Goal: Task Accomplishment & Management: Use online tool/utility

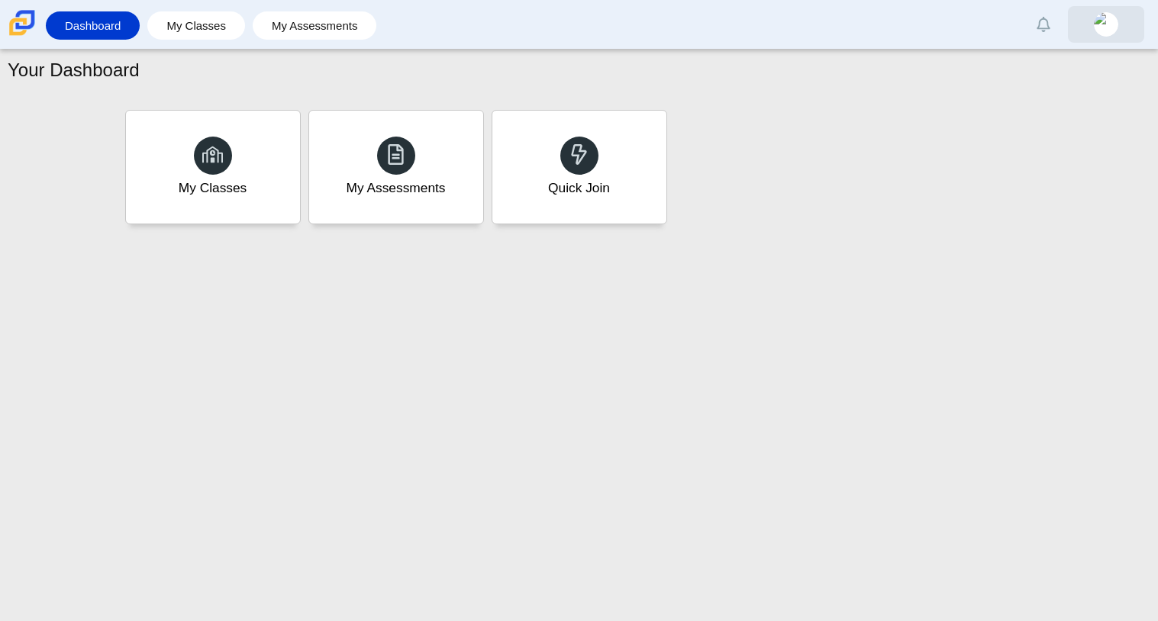
click at [1118, 8] on link at bounding box center [1106, 24] width 76 height 37
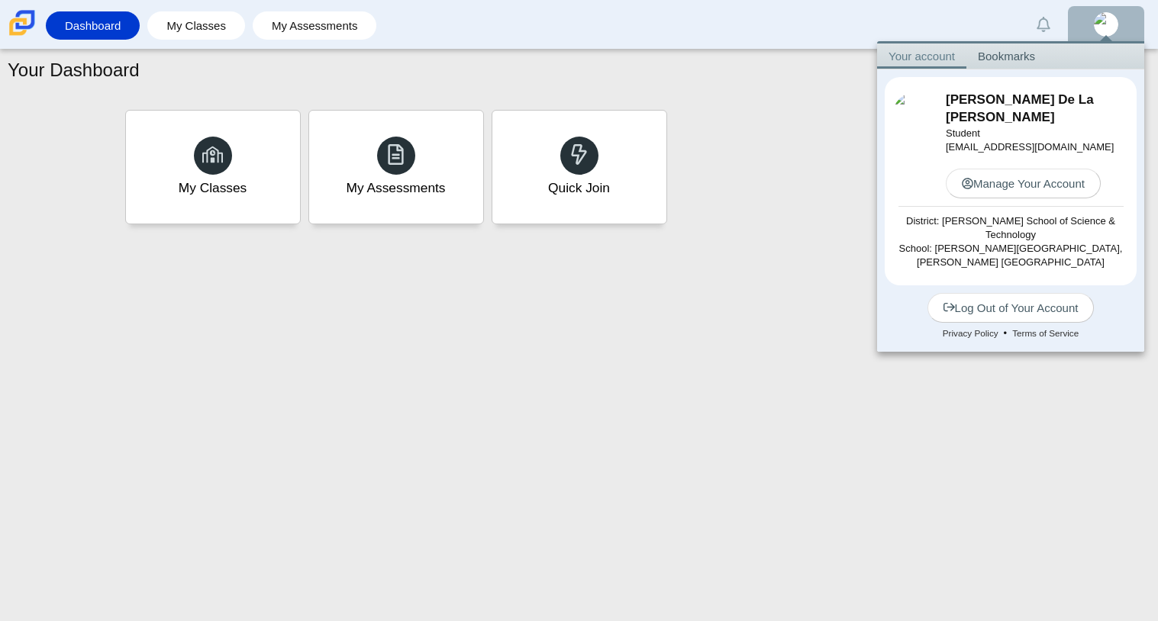
click at [927, 140] on div "Edit" at bounding box center [915, 145] width 46 height 106
click at [895, 64] on link "Your account" at bounding box center [921, 55] width 89 height 25
click at [918, 121] on link "Edit" at bounding box center [915, 127] width 16 height 13
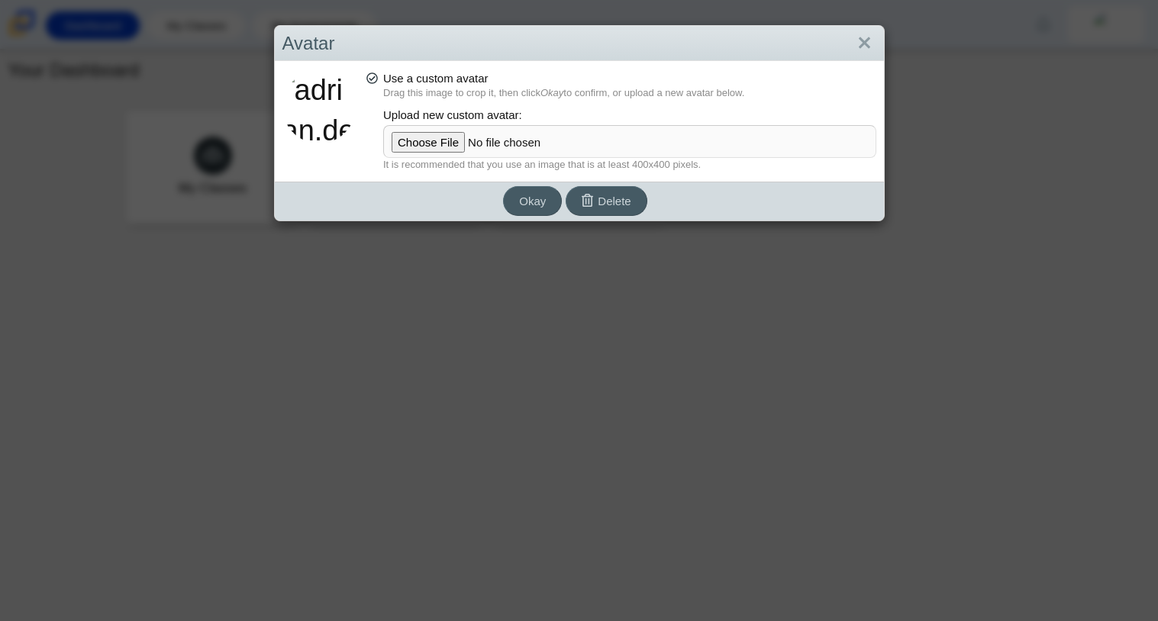
click at [399, 77] on span "Use a custom avatar" at bounding box center [435, 78] width 105 height 13
click at [375, 77] on input "Use a custom avatar" at bounding box center [371, 74] width 10 height 10
click at [375, 78] on icon at bounding box center [371, 75] width 11 height 11
click at [375, 78] on input "Use a custom avatar" at bounding box center [371, 74] width 10 height 10
click at [373, 79] on icon at bounding box center [371, 75] width 11 height 11
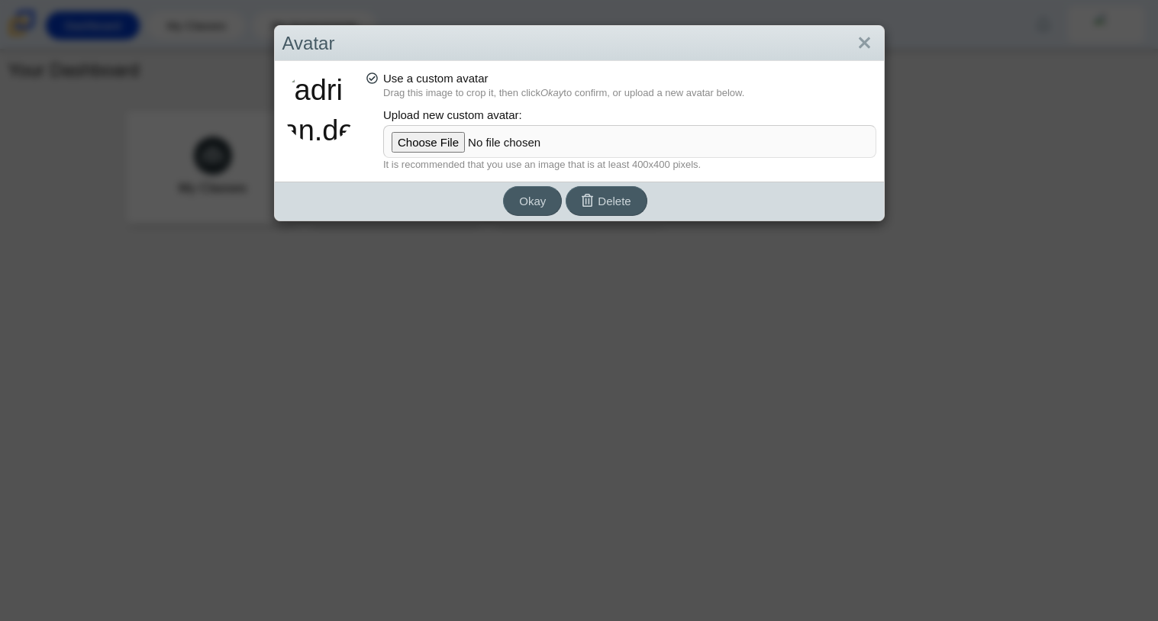
click at [373, 79] on input "Use a custom avatar" at bounding box center [371, 74] width 10 height 10
click at [586, 194] on icon "submit" at bounding box center [587, 201] width 12 height 14
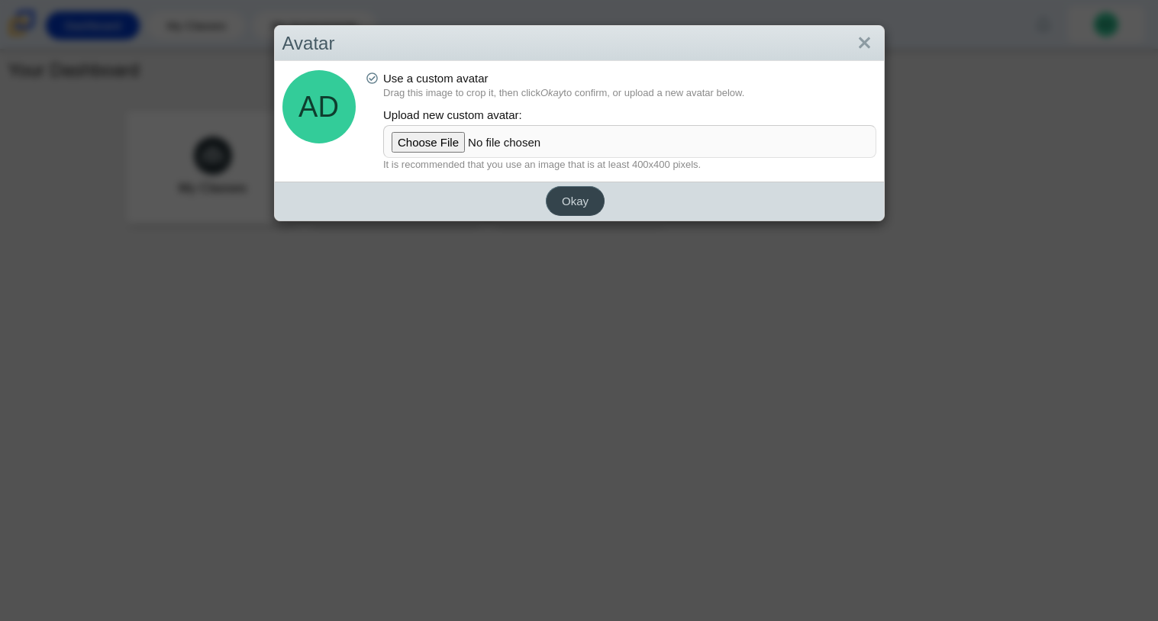
click at [575, 195] on span "Okay" at bounding box center [575, 201] width 27 height 13
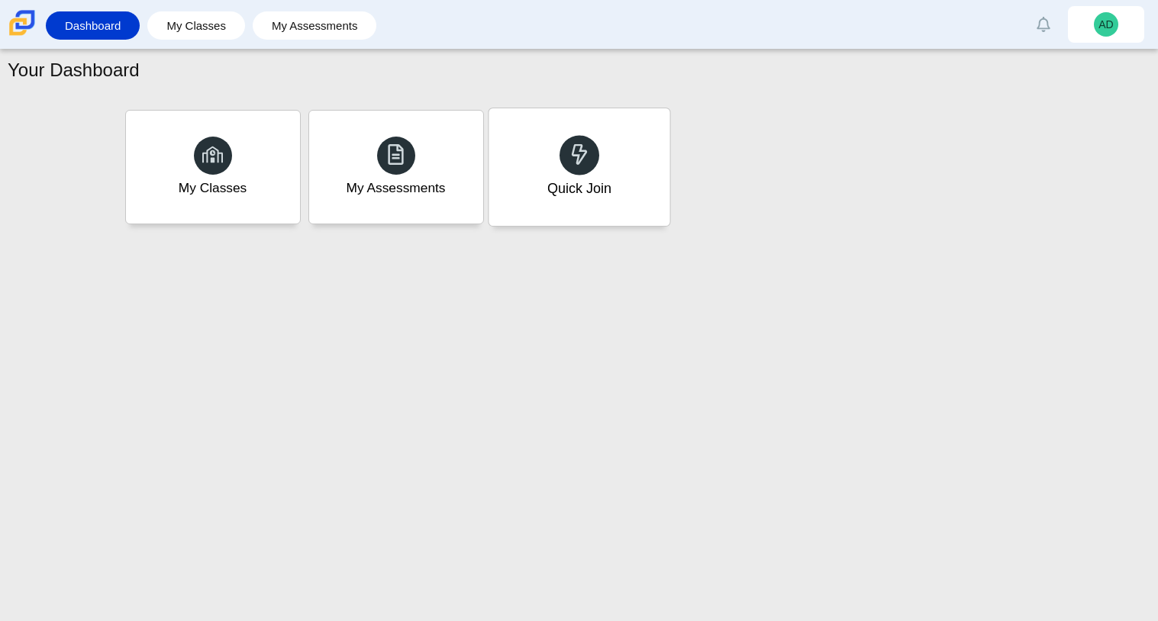
click at [565, 163] on div at bounding box center [579, 155] width 40 height 40
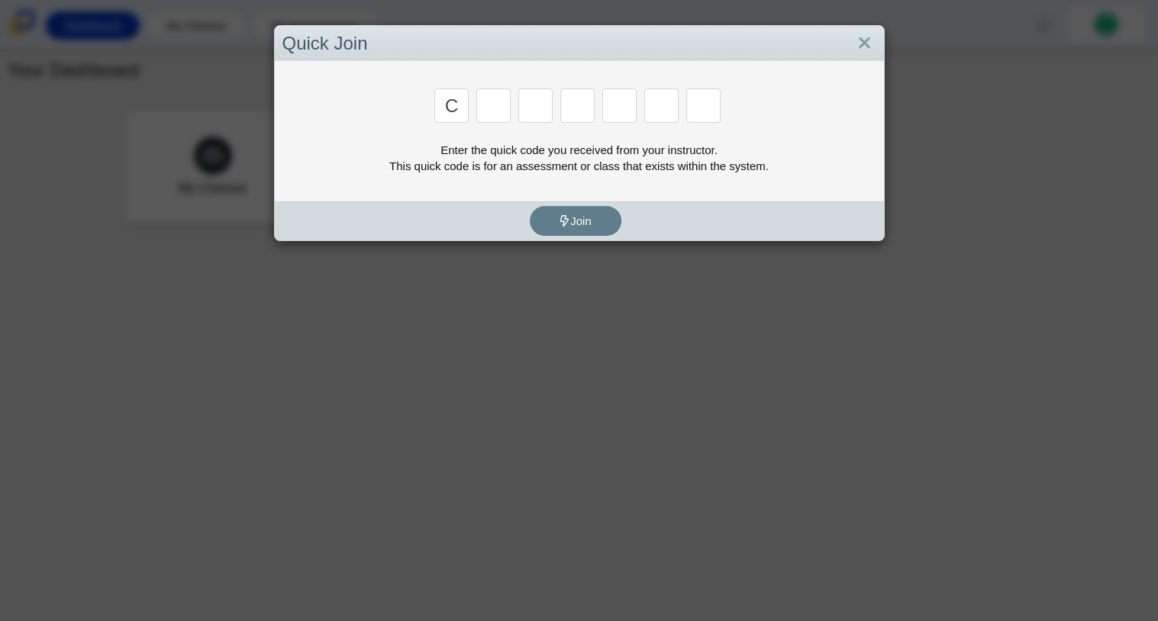
type input "c"
type input "x"
type input "h"
type input "9"
type input "m"
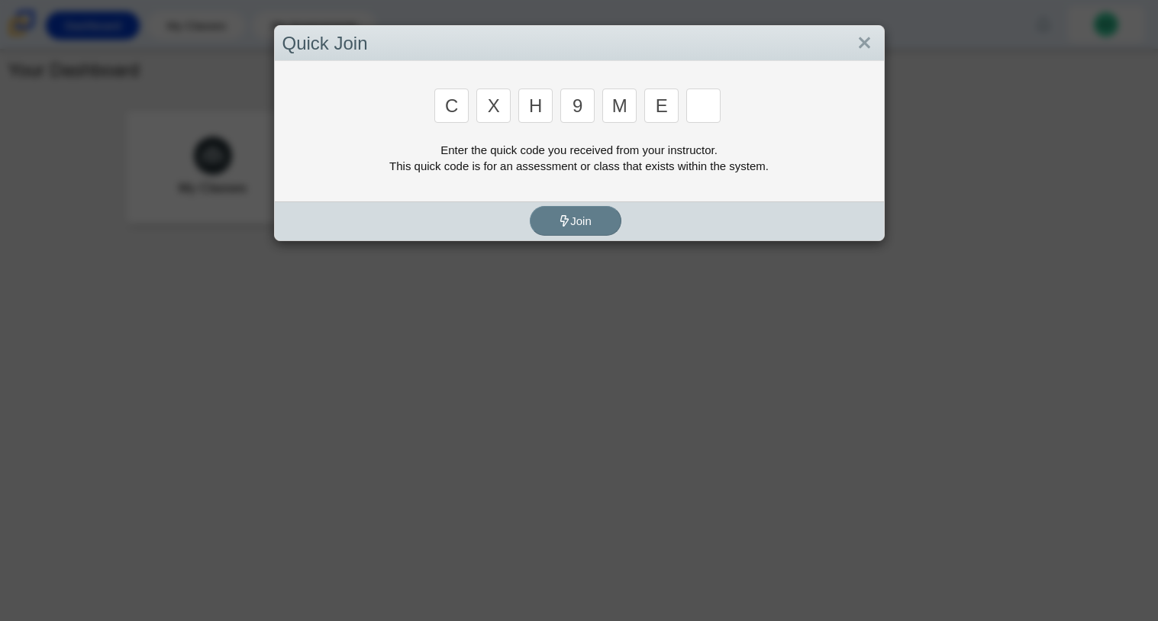
type input "e"
type input "2"
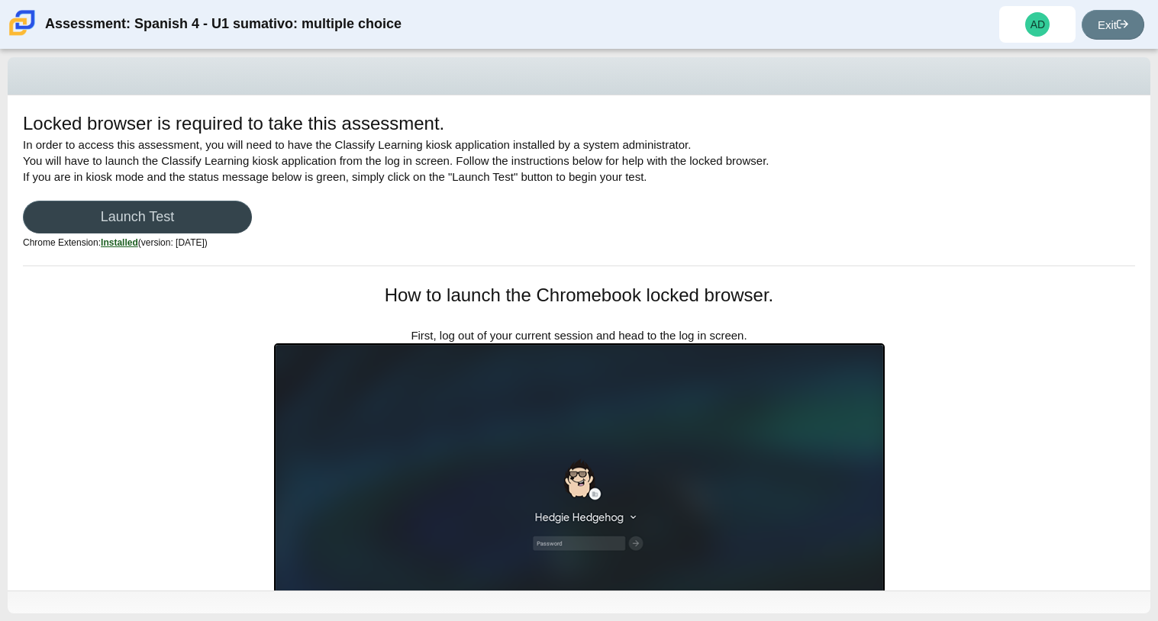
click at [72, 227] on link "Launch Test" at bounding box center [137, 217] width 229 height 33
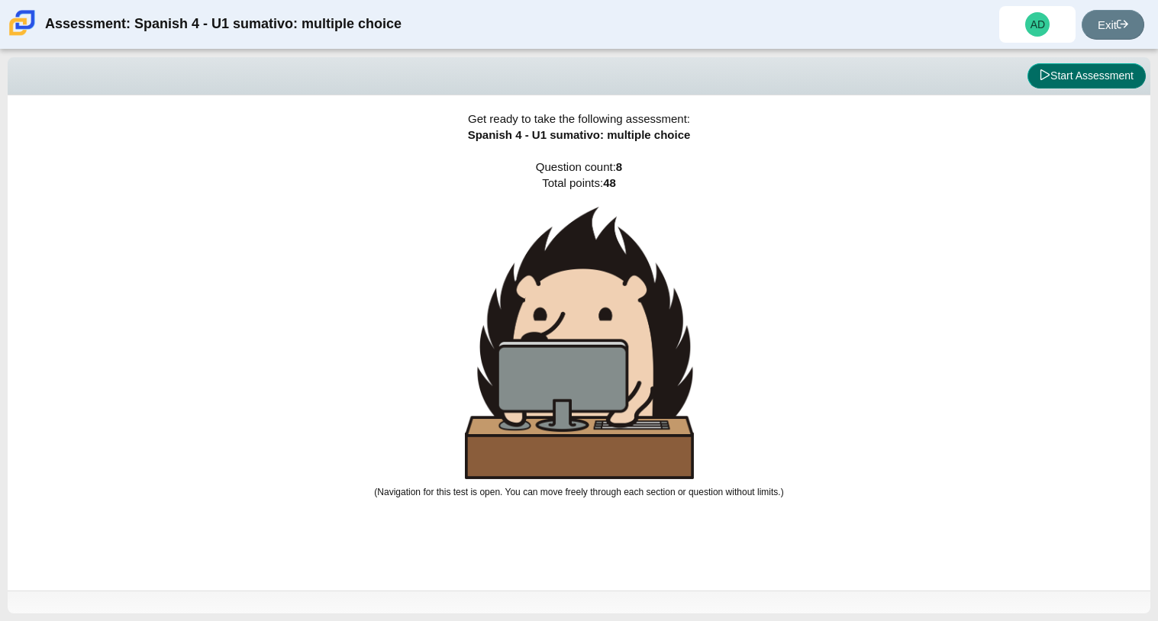
click at [1049, 88] on button "Start Assessment" at bounding box center [1086, 76] width 118 height 26
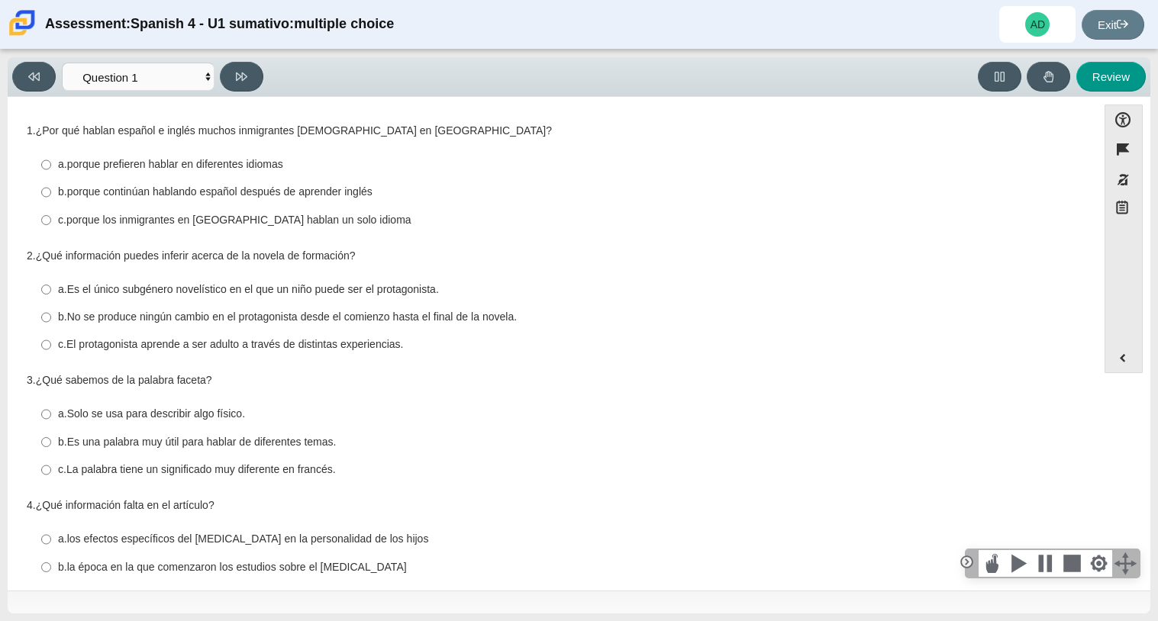
scroll to position [298, 0]
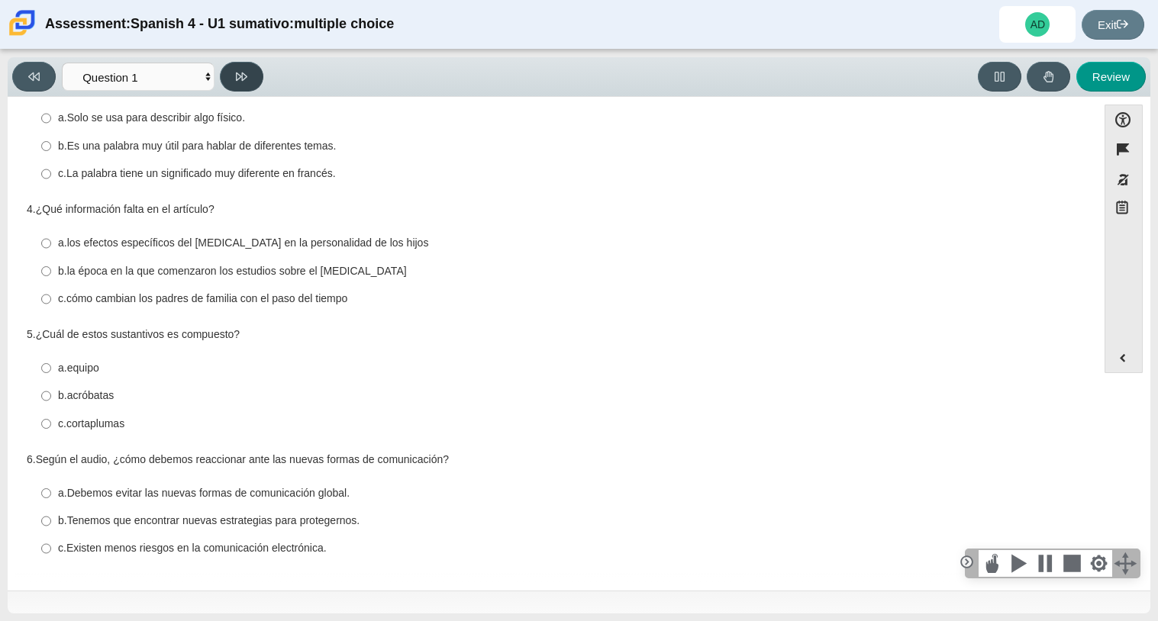
click at [221, 76] on button at bounding box center [241, 77] width 43 height 30
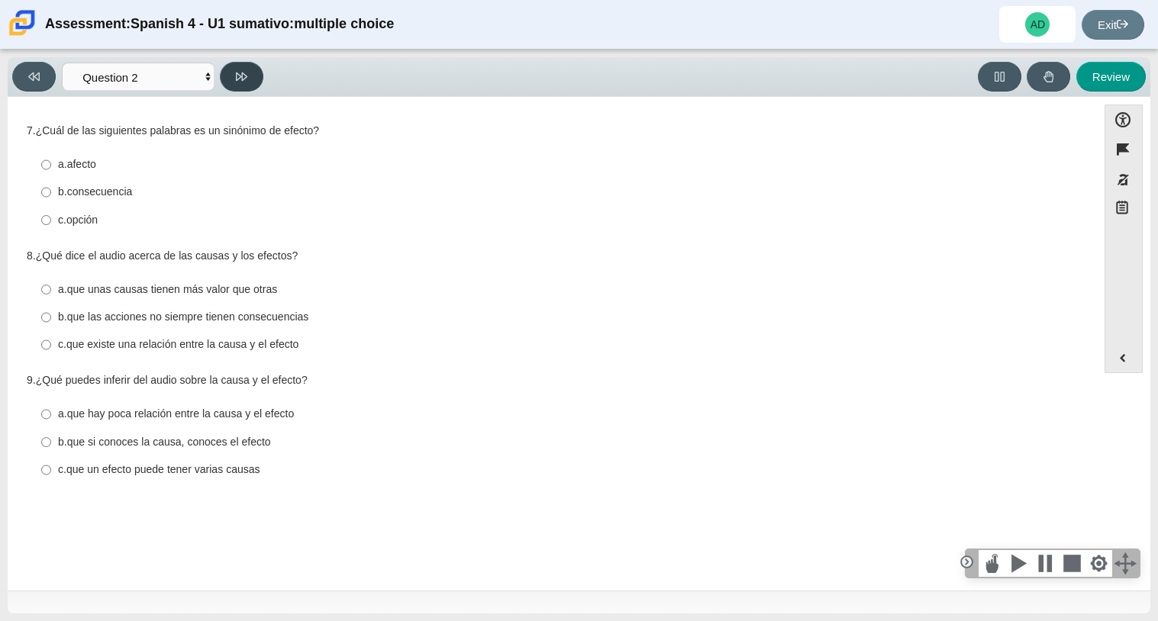
click at [244, 76] on icon at bounding box center [241, 76] width 11 height 11
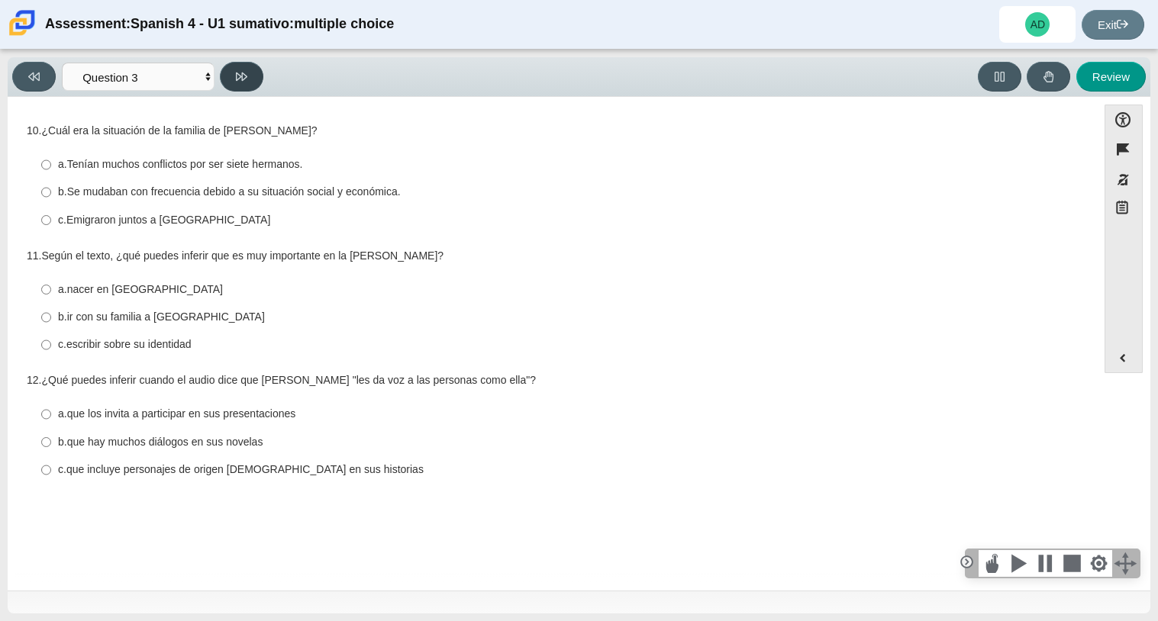
click at [244, 76] on icon at bounding box center [241, 76] width 11 height 11
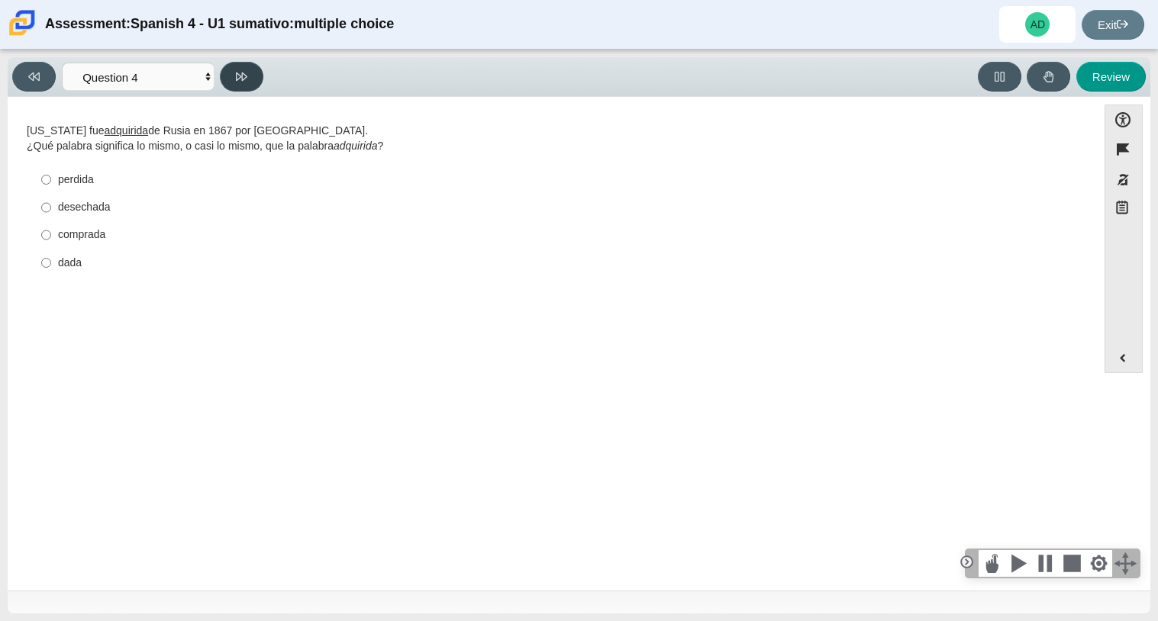
click at [245, 76] on icon at bounding box center [241, 76] width 11 height 11
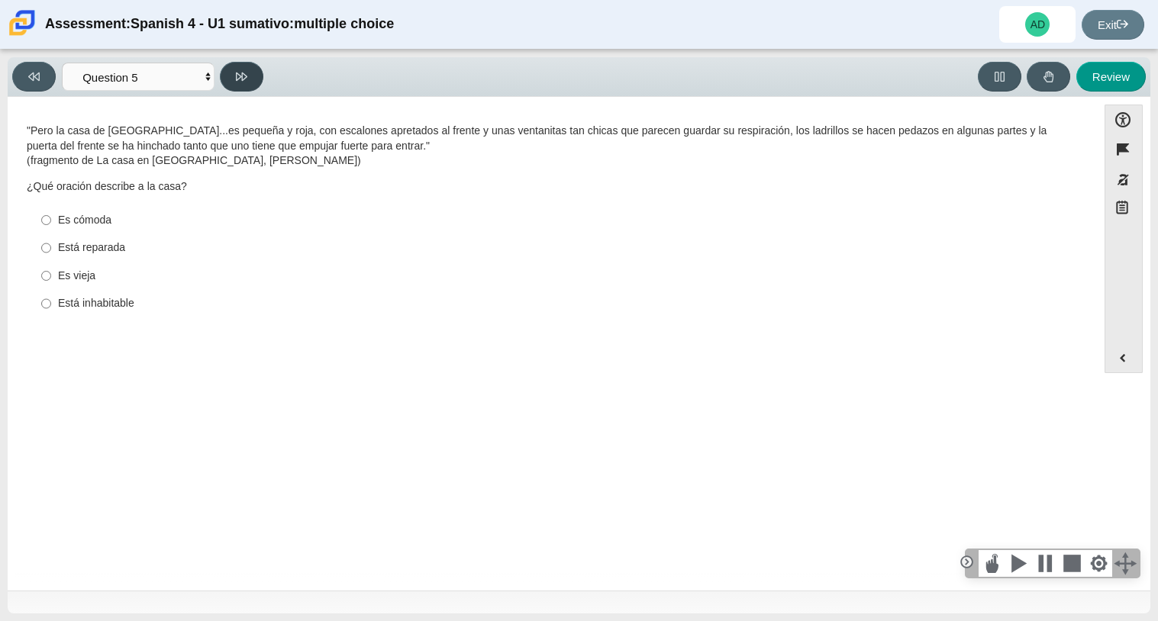
click at [245, 76] on icon at bounding box center [241, 76] width 11 height 11
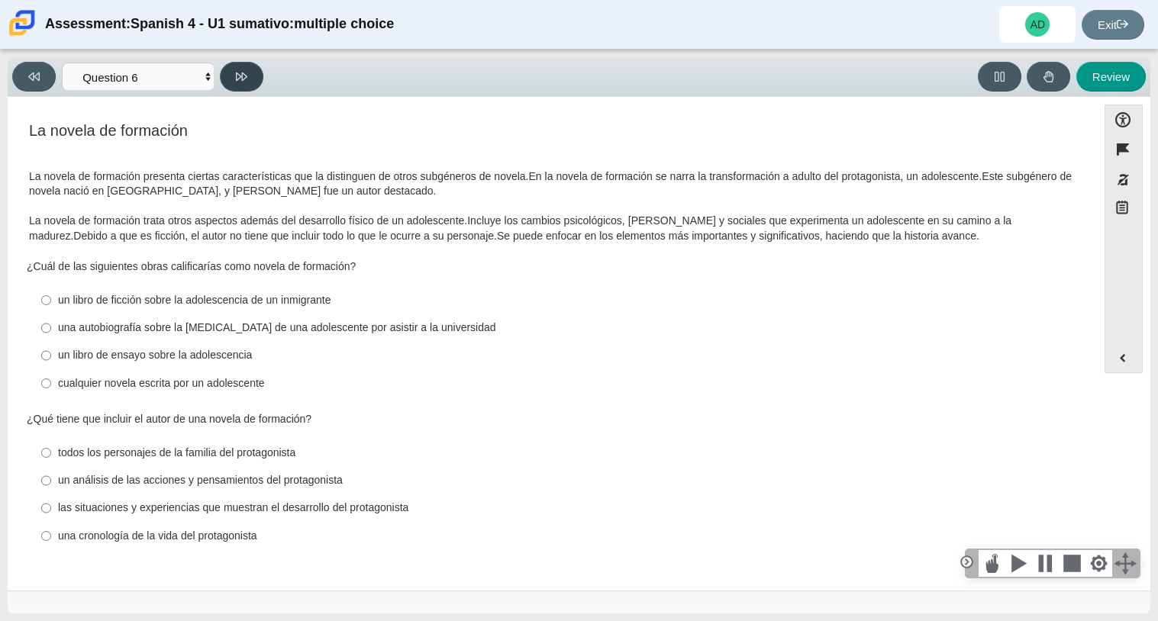
click at [245, 76] on icon at bounding box center [241, 76] width 11 height 11
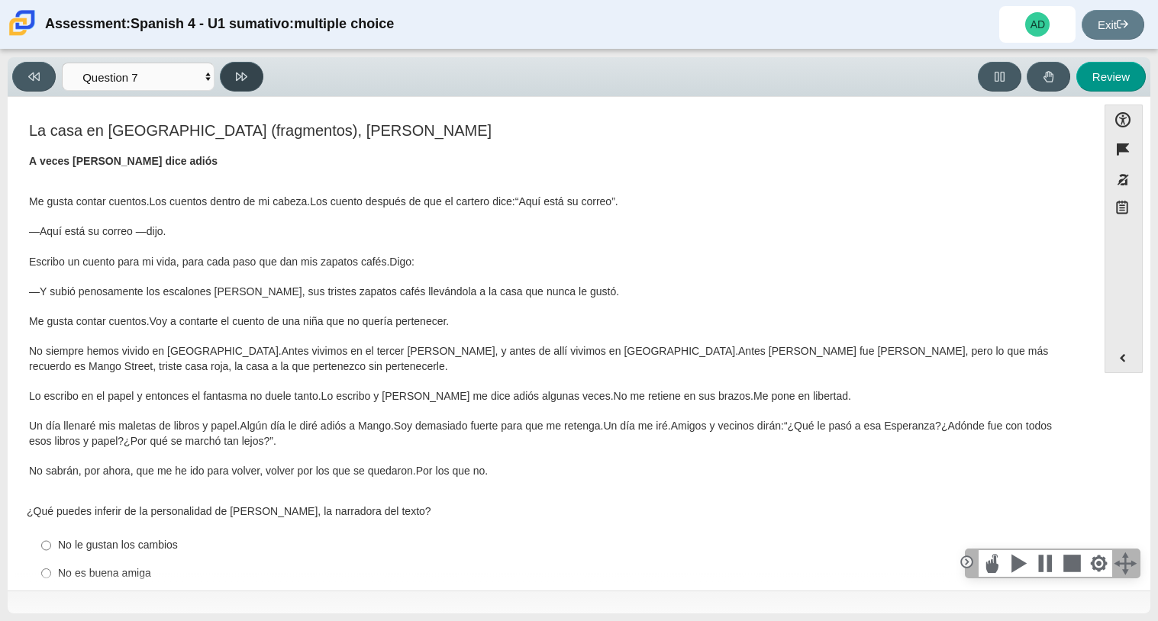
click at [250, 70] on button at bounding box center [241, 77] width 43 height 30
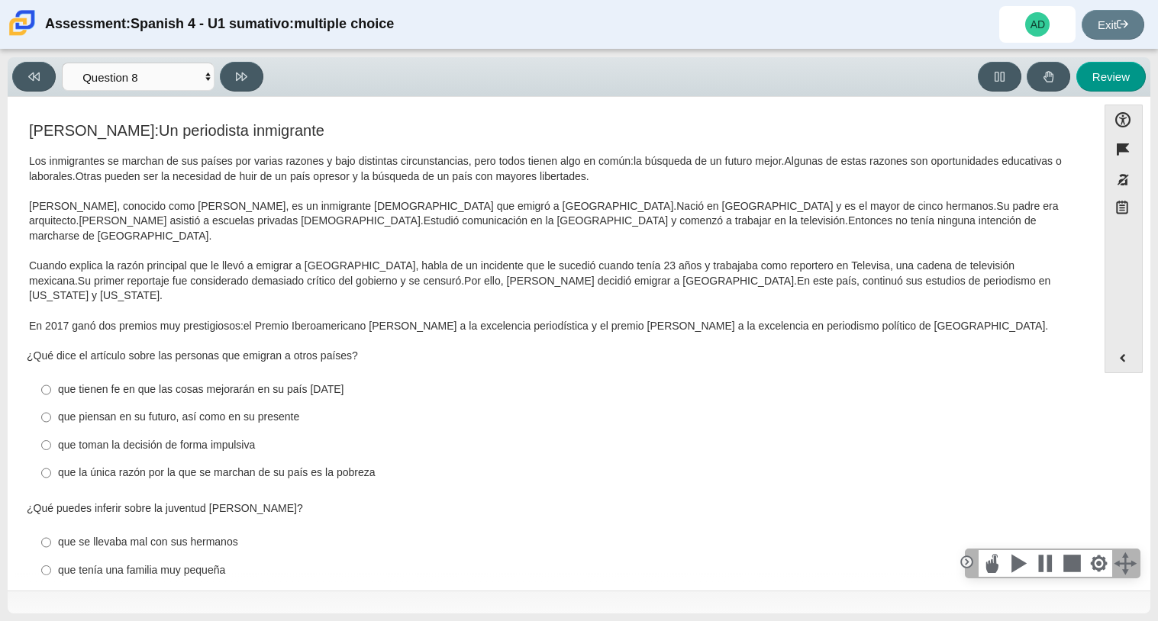
scroll to position [354, 0]
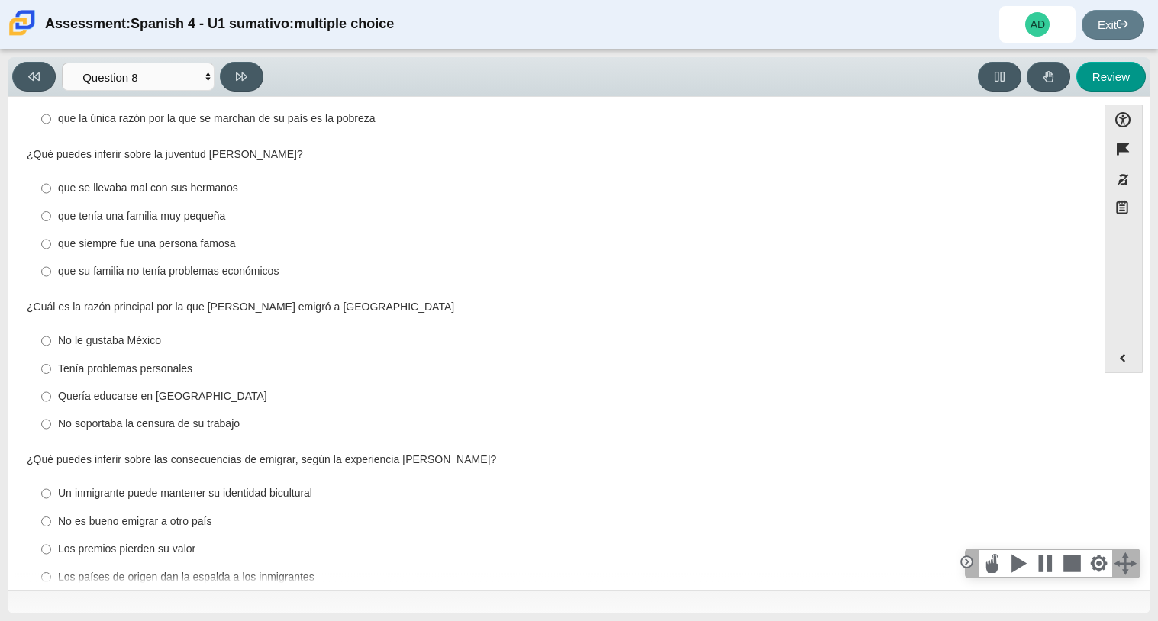
click at [257, 93] on div "Viewing Question 8 of 8 in Pacing Mode Comprensión auditiva Question 1 Question…" at bounding box center [579, 77] width 1142 height 40
click at [249, 87] on button at bounding box center [241, 77] width 43 height 30
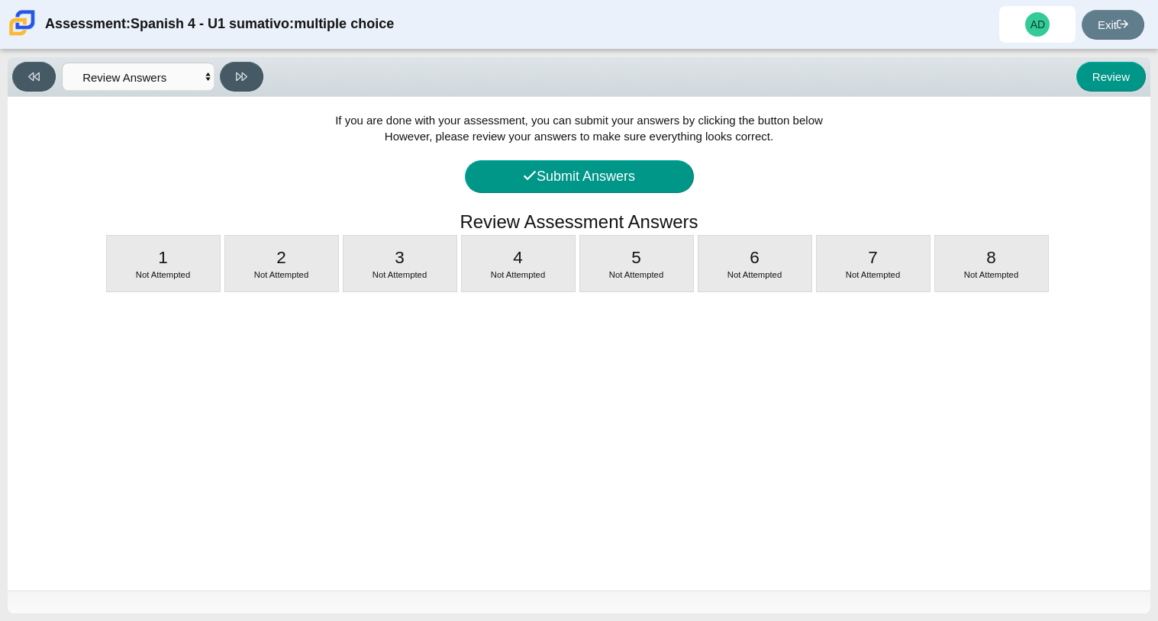
click at [205, 253] on div "1 Not Attempted" at bounding box center [163, 264] width 113 height 56
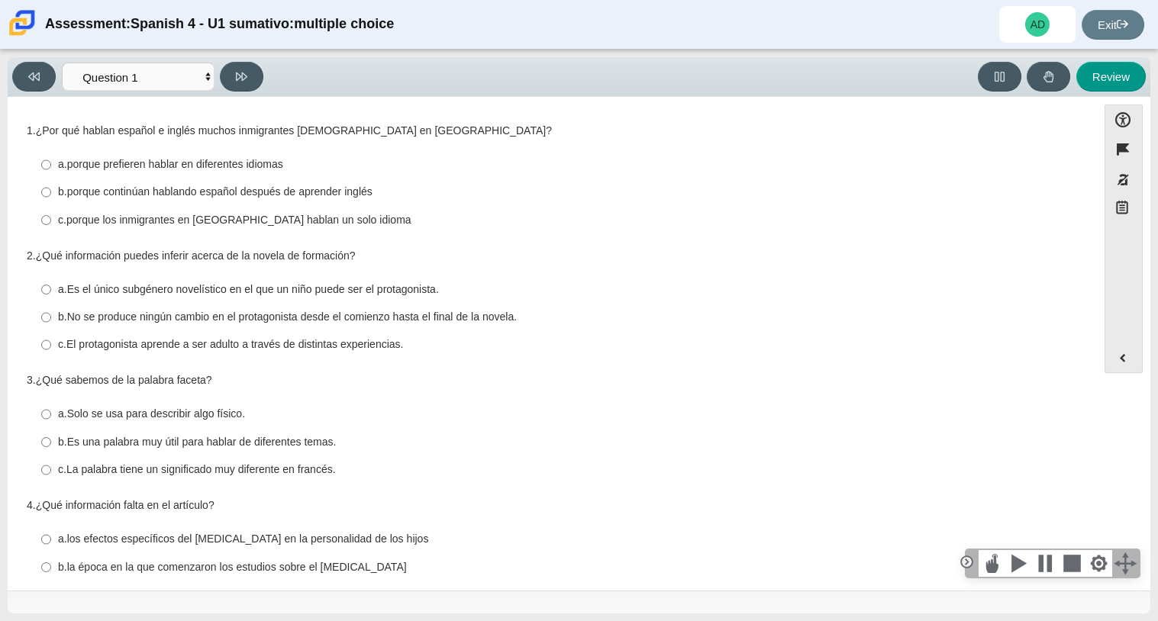
scroll to position [298, 0]
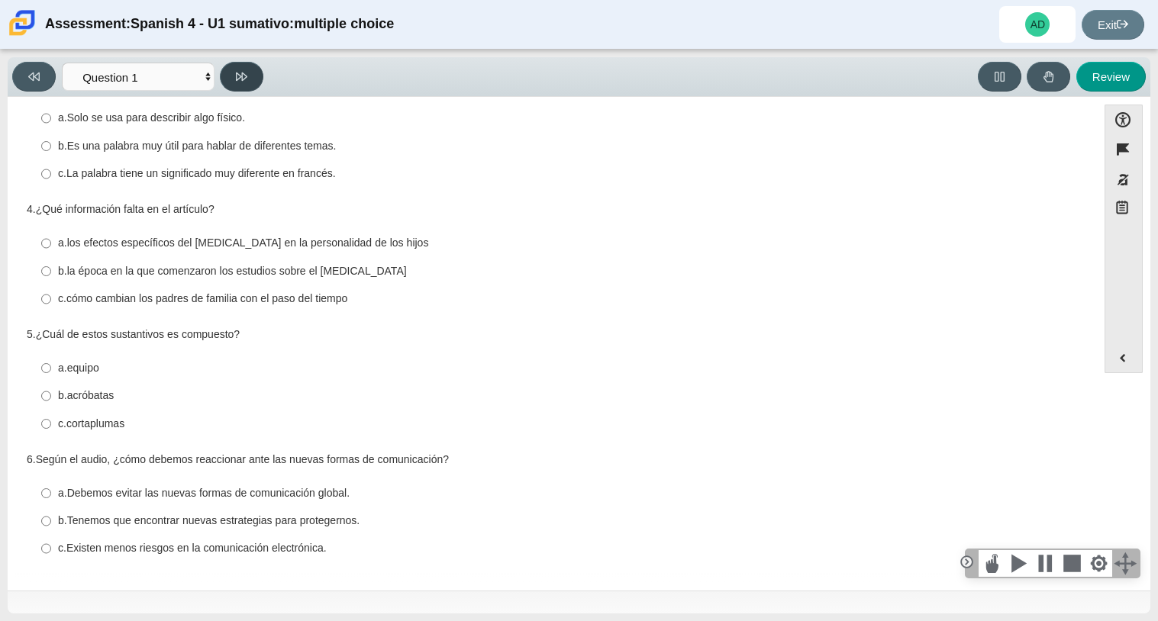
click at [237, 73] on icon at bounding box center [241, 76] width 11 height 11
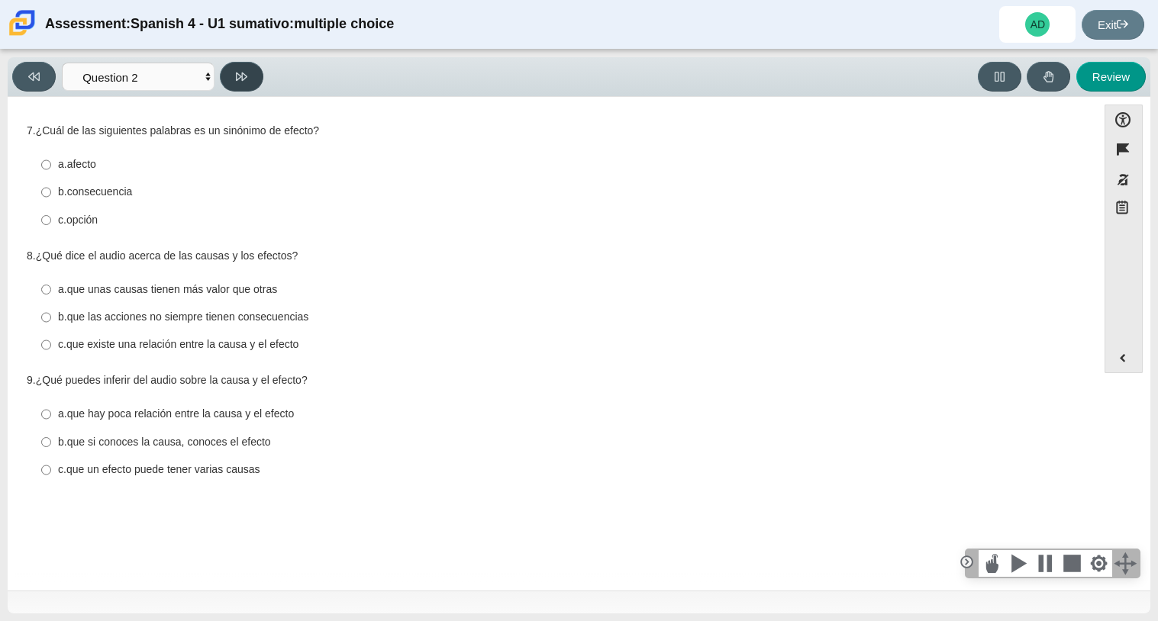
click at [232, 86] on button at bounding box center [241, 77] width 43 height 30
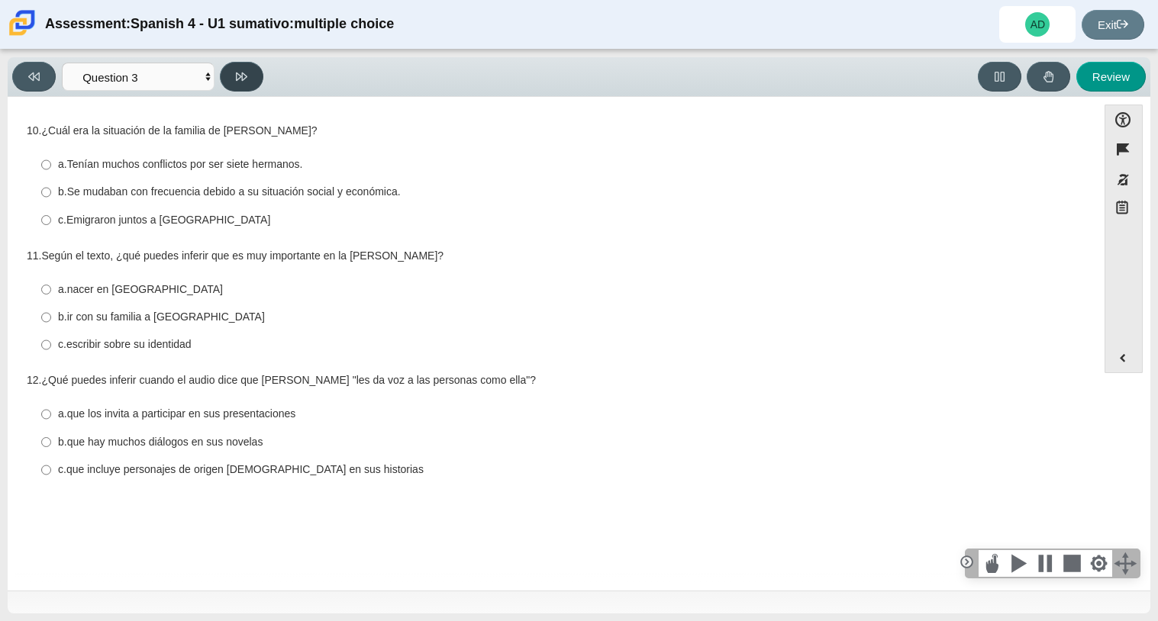
click at [232, 86] on button at bounding box center [241, 77] width 43 height 30
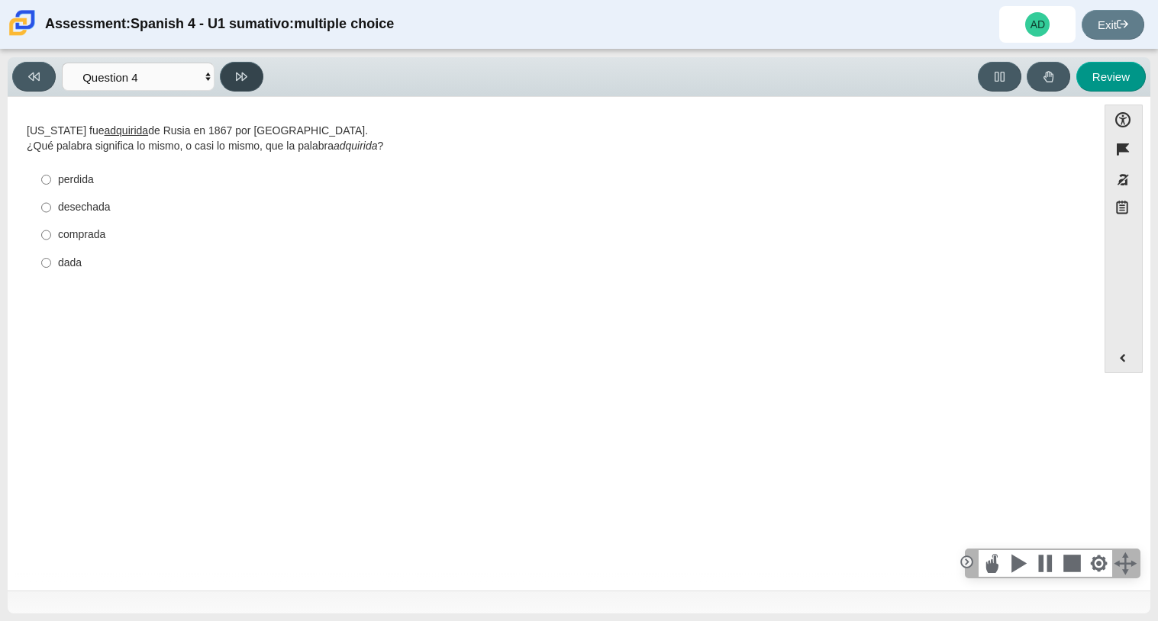
click at [232, 86] on button at bounding box center [241, 77] width 43 height 30
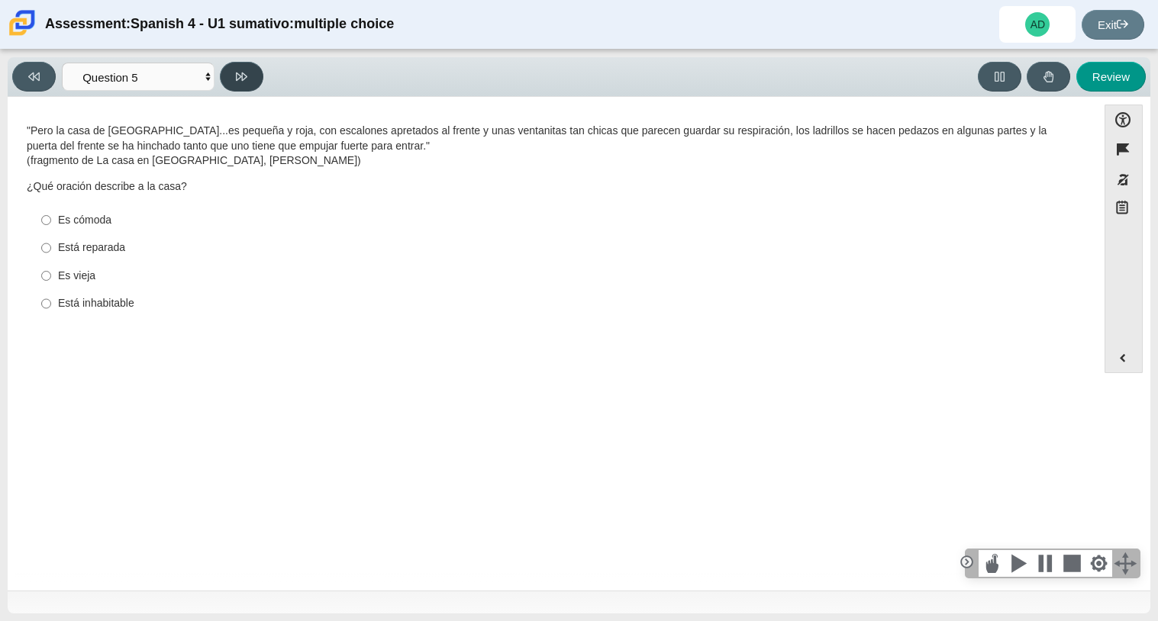
click at [232, 86] on button at bounding box center [241, 77] width 43 height 30
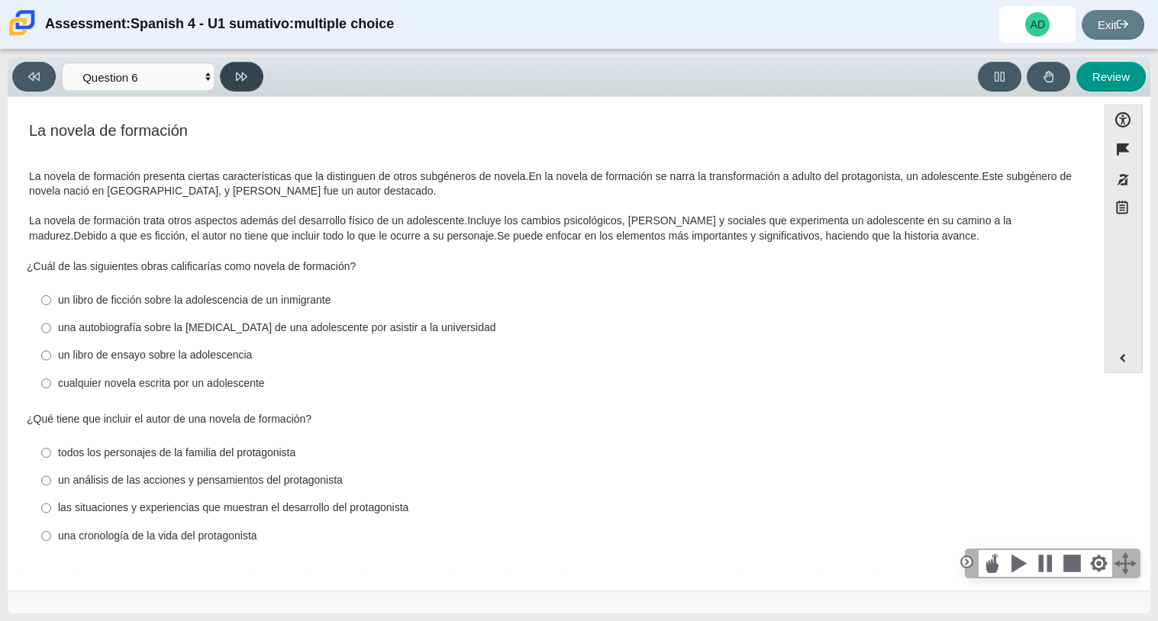
click at [232, 86] on button at bounding box center [241, 77] width 43 height 30
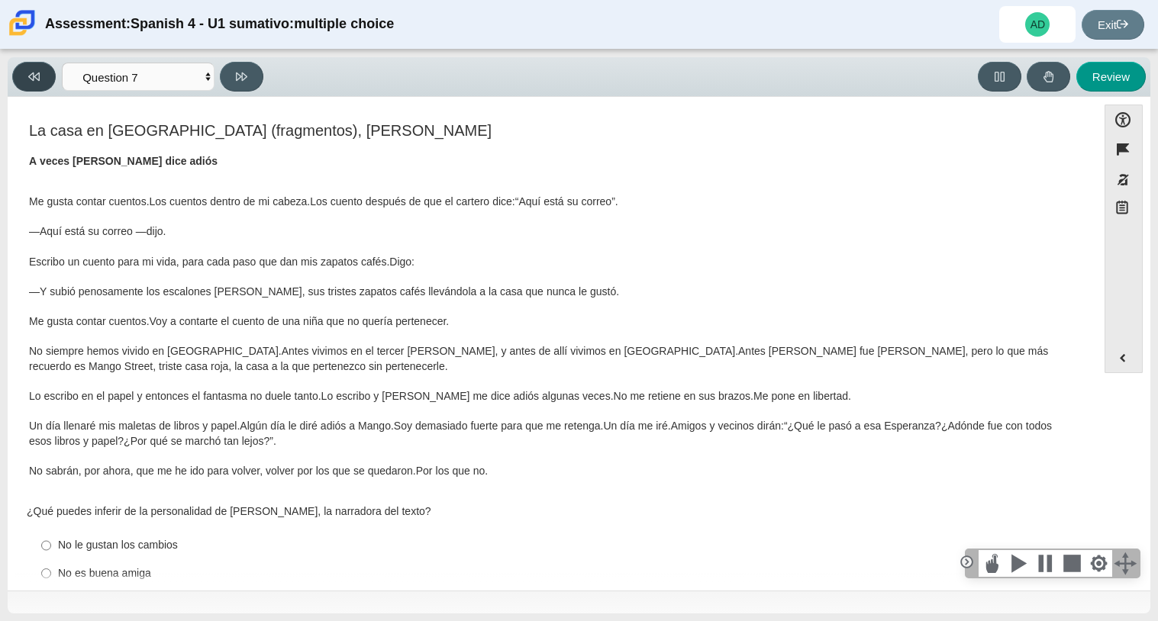
click at [22, 87] on button at bounding box center [33, 77] width 43 height 30
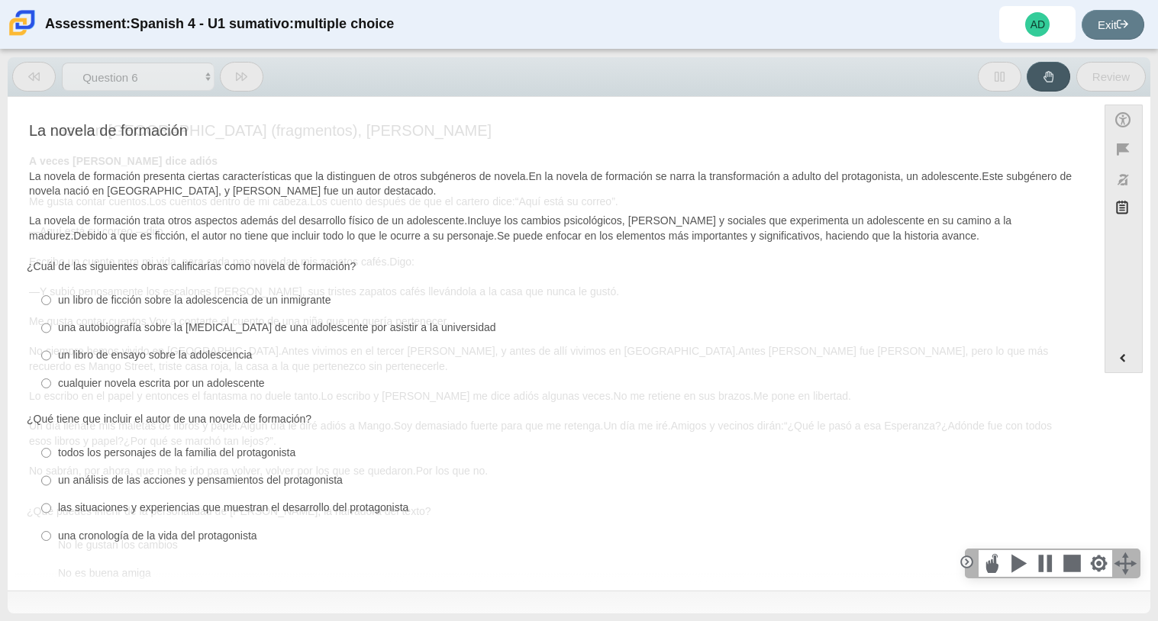
click at [22, 87] on button at bounding box center [33, 77] width 43 height 30
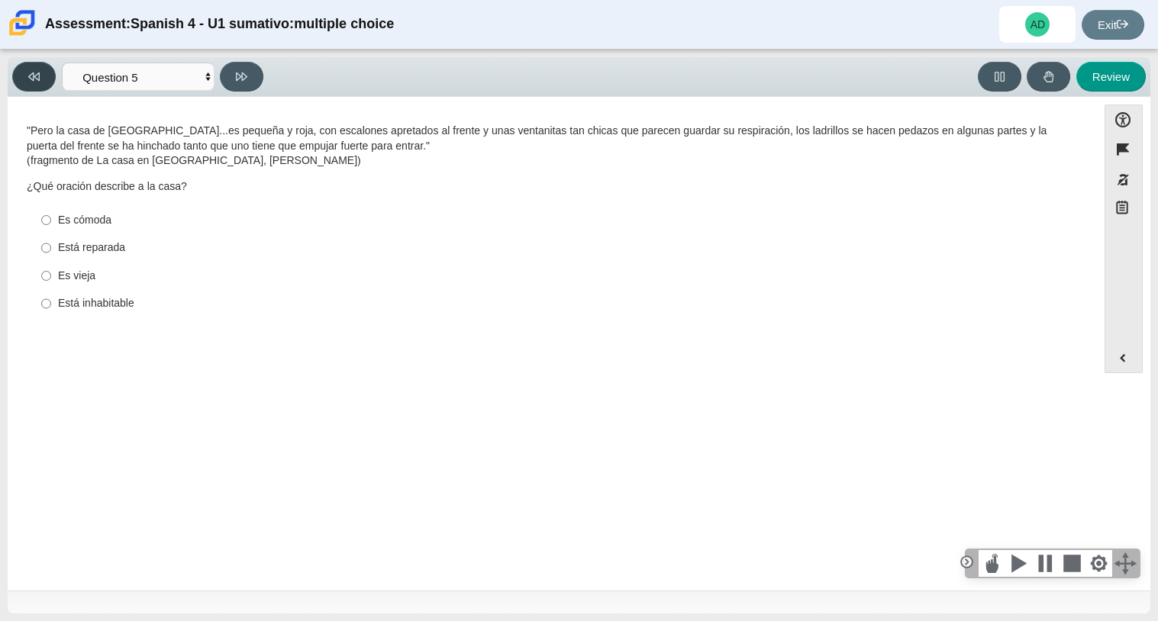
click at [22, 87] on button at bounding box center [33, 77] width 43 height 30
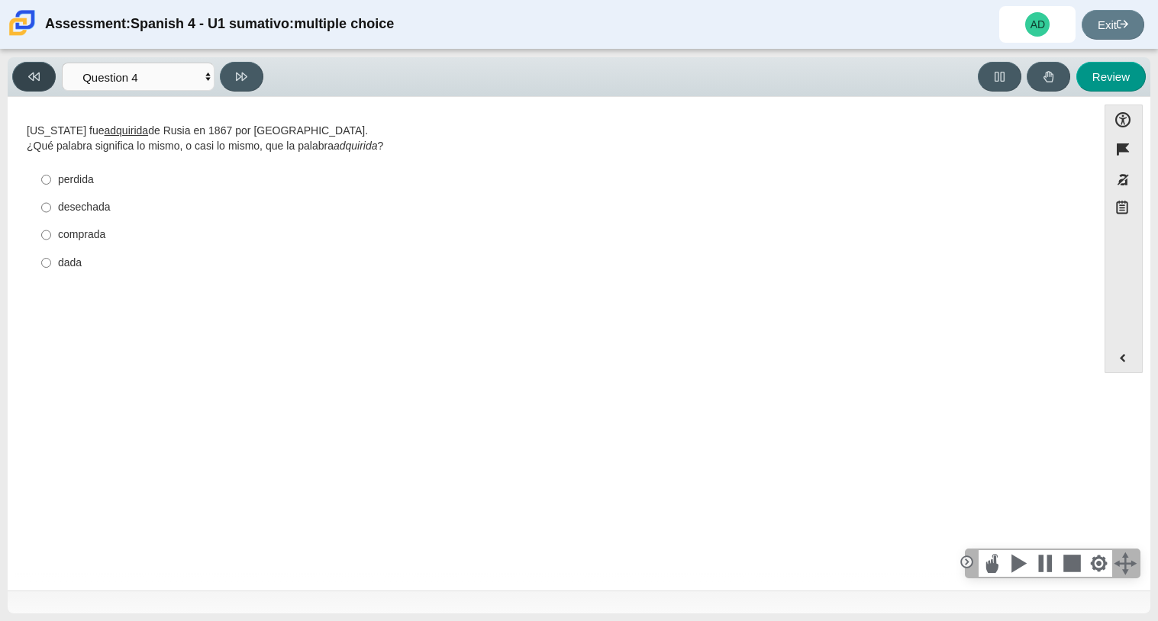
click at [22, 87] on button at bounding box center [33, 77] width 43 height 30
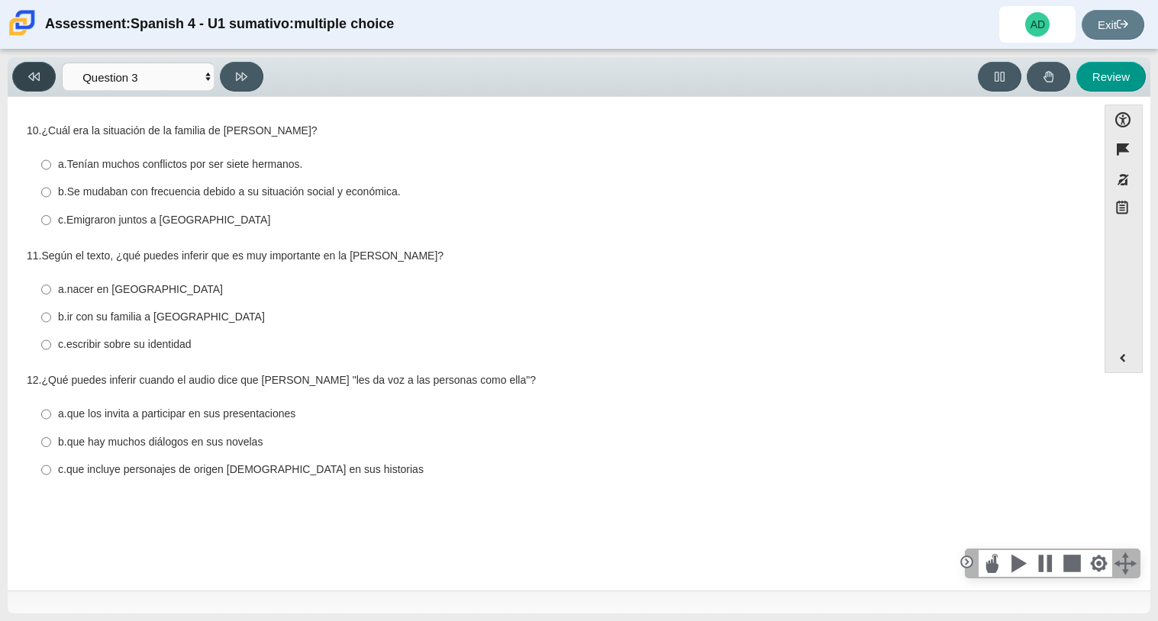
click at [22, 87] on button at bounding box center [33, 77] width 43 height 30
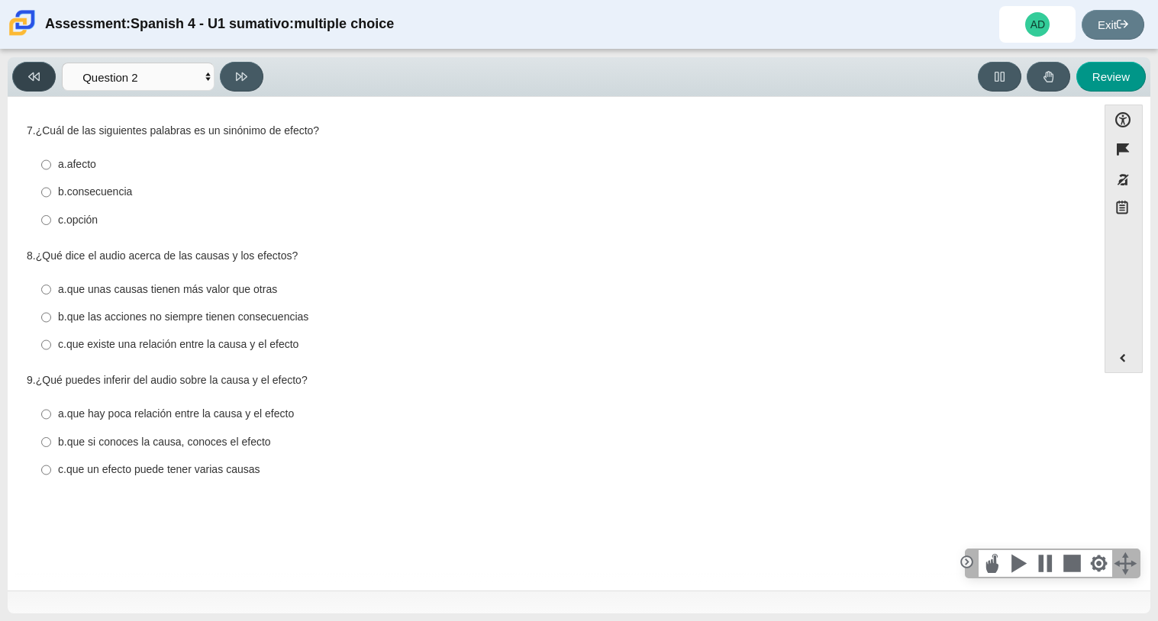
click at [24, 84] on button at bounding box center [33, 77] width 43 height 30
select select "a41de488-02ac-4dd5-a09b-0381ab625a77"
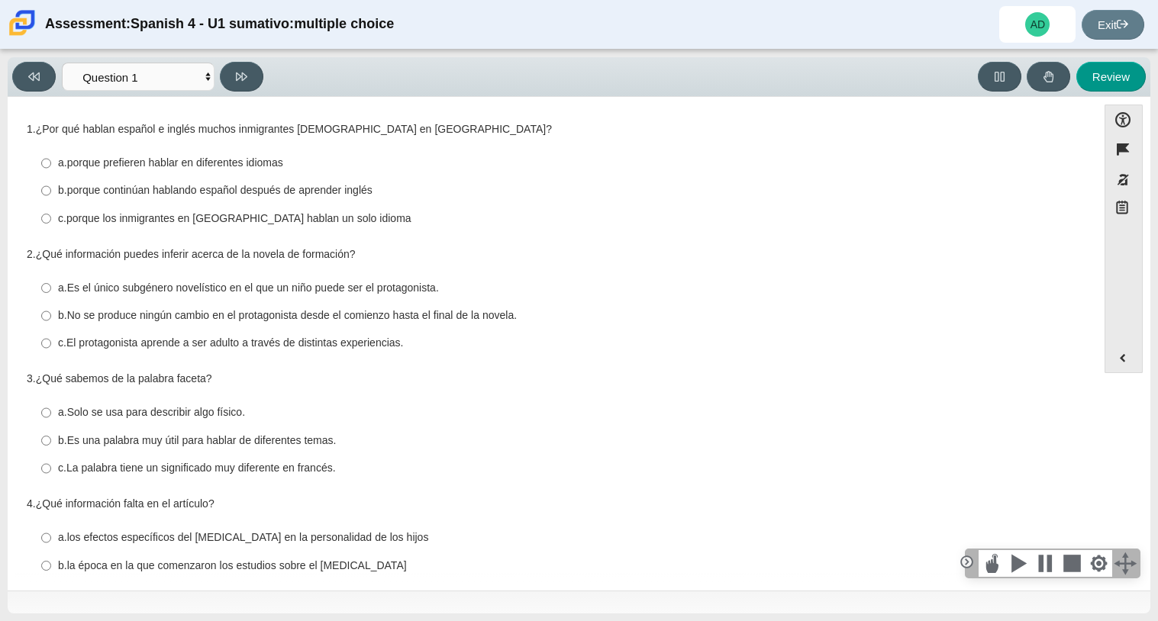
scroll to position [0, 0]
click at [166, 201] on label "b. porque continúan hablando español después de aprender inglés b. porque conti…" at bounding box center [553, 192] width 1045 height 27
click at [51, 201] on input "b. porque continúan hablando español después de aprender inglés b. porque conti…" at bounding box center [46, 192] width 10 height 27
radio input "true"
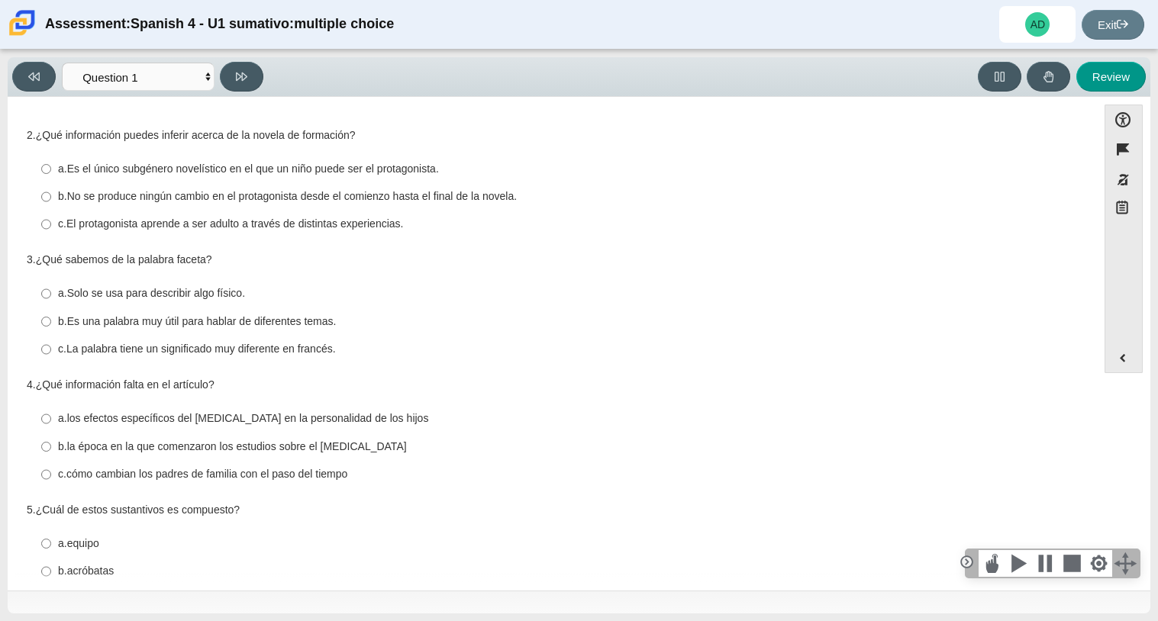
scroll to position [121, 0]
click at [120, 289] on thspan "Solo se usa para describir algo físico." at bounding box center [156, 292] width 178 height 14
click at [51, 289] on input "a. Solo se usa para describir algo físico. a. Solo se usa para describir algo f…" at bounding box center [46, 292] width 10 height 27
radio input "true"
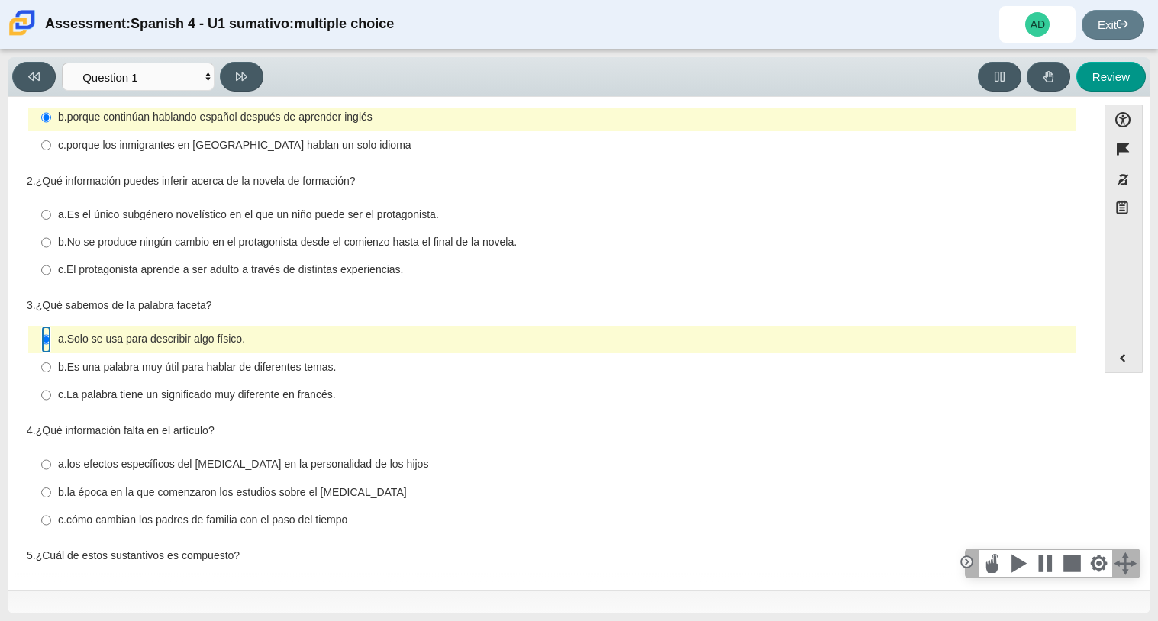
scroll to position [73, 0]
click at [197, 359] on label "b. Es una palabra muy útil para hablar de diferentes temas. b. Es una palabra m…" at bounding box center [553, 368] width 1045 height 27
click at [51, 359] on input "b. Es una palabra muy útil para hablar de diferentes temas. b. Es una palabra m…" at bounding box center [46, 368] width 10 height 27
radio input "true"
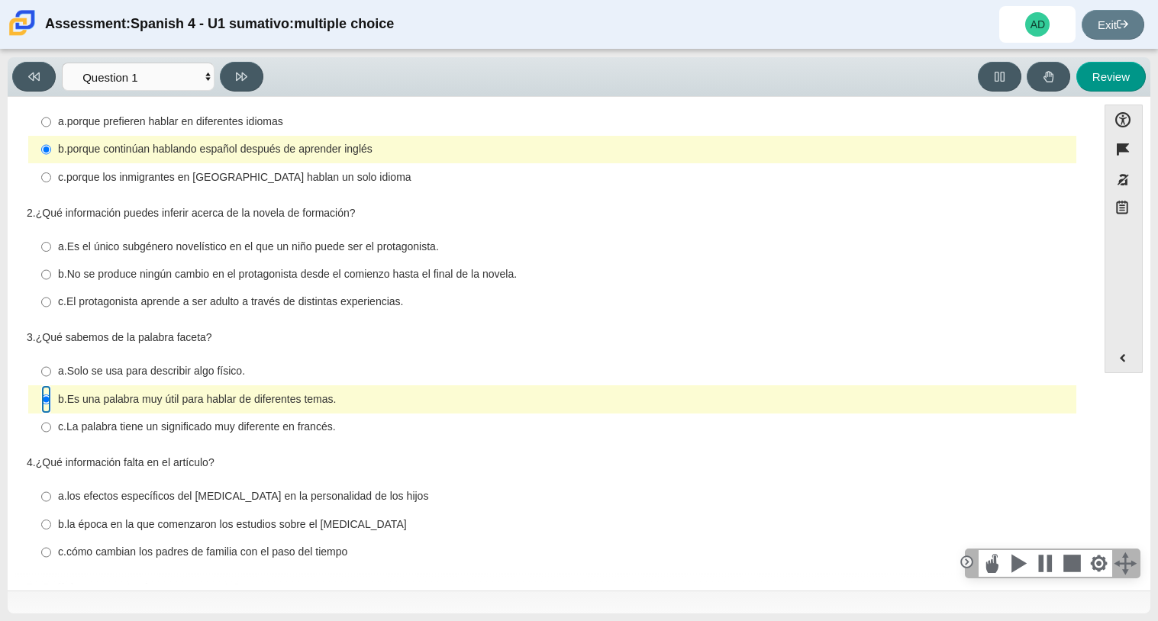
scroll to position [43, 0]
click at [67, 252] on thspan "Es el único subgénero novelístico en el que un niño puede ser el protagonista." at bounding box center [253, 246] width 372 height 14
click at [51, 252] on input "a. Es el único subgénero novelístico en el que un niño puede ser el protagonist…" at bounding box center [46, 245] width 10 height 27
radio input "true"
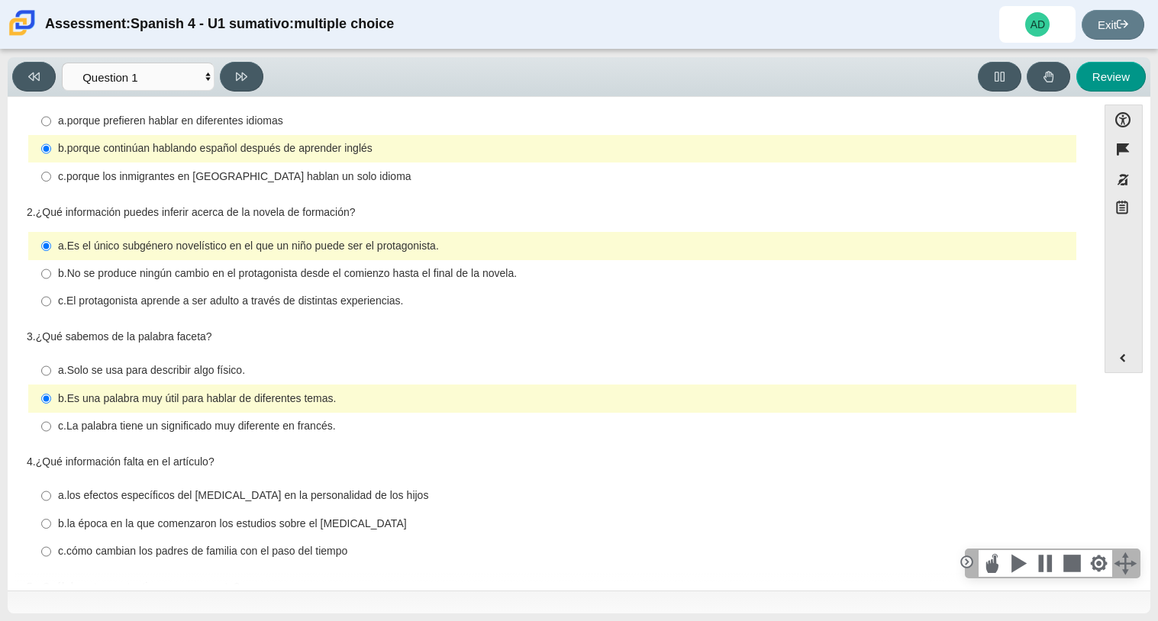
click at [276, 306] on thspan "El protagonista aprende a ser adulto a través de distintas experiencias." at bounding box center [234, 301] width 337 height 14
click at [51, 306] on input "c. El protagonista aprende a ser adulto a través de distintas experiencias. c. …" at bounding box center [46, 301] width 10 height 27
radio input "true"
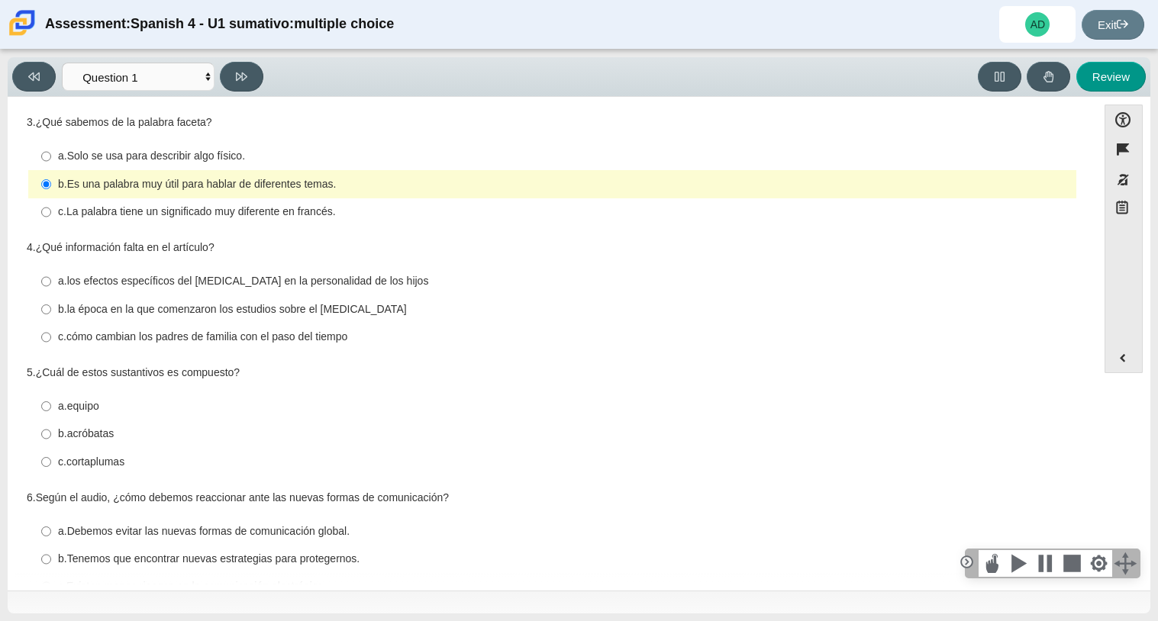
scroll to position [276, 0]
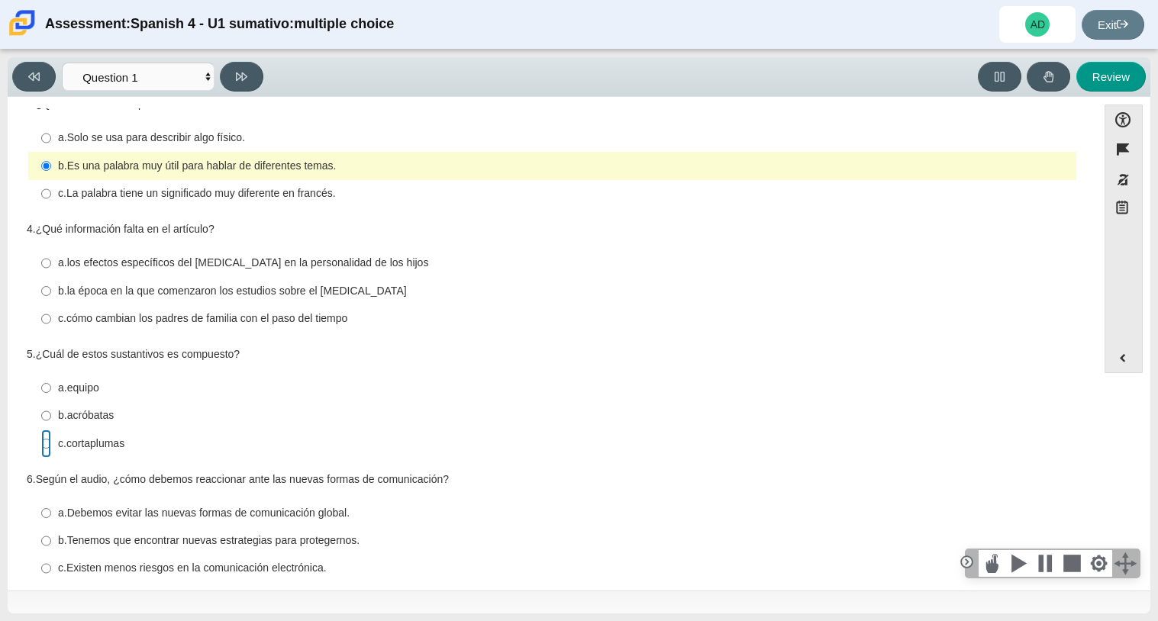
click at [47, 442] on input "c. cortaplumas c. cortaplumas" at bounding box center [46, 443] width 10 height 27
radio input "true"
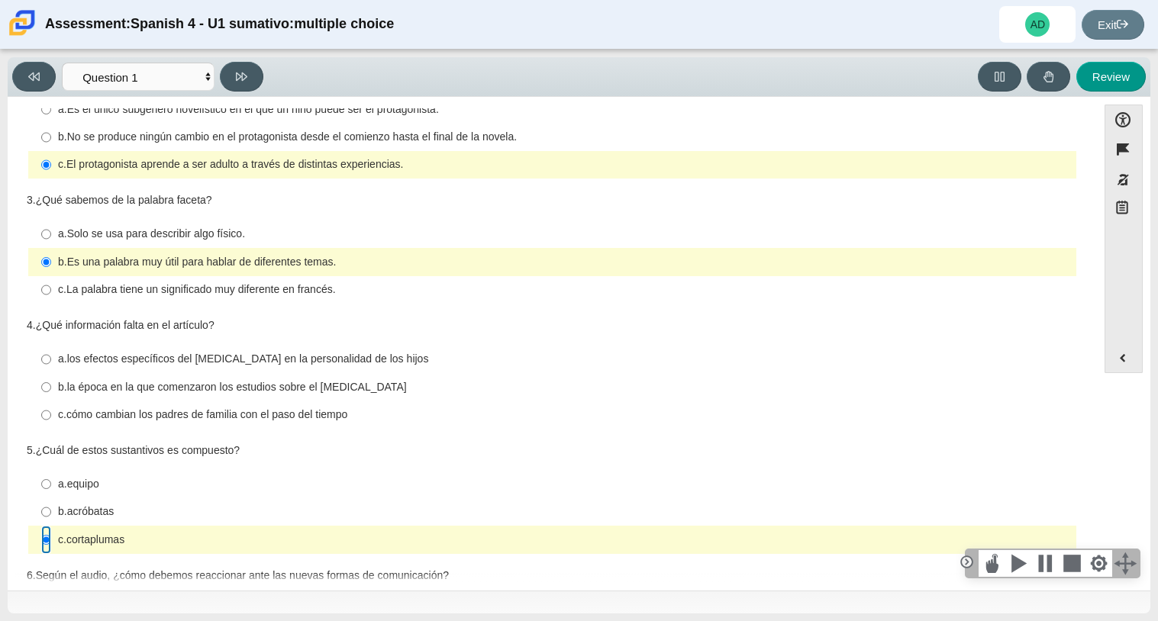
scroll to position [178, 0]
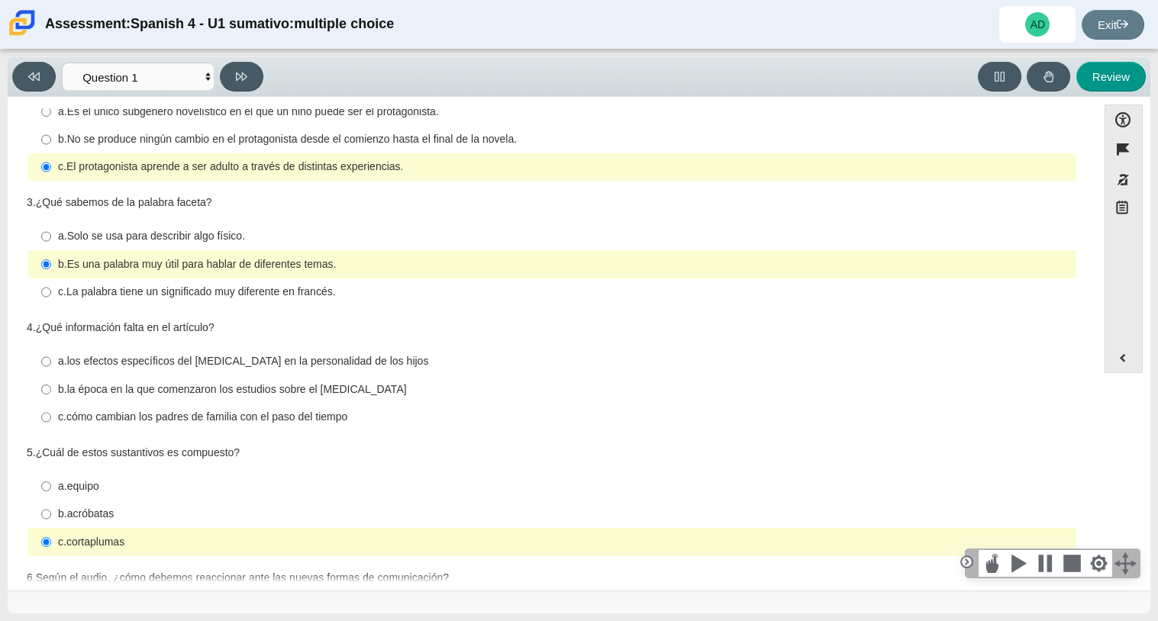
click at [142, 368] on thspan "los efectos específicos del orden de nacimiento en la personalidad de los hijos" at bounding box center [248, 361] width 362 height 14
click at [51, 369] on input "a. los efectos específicos del orden de nacimiento en la personalidad de los hi…" at bounding box center [46, 361] width 10 height 27
radio input "true"
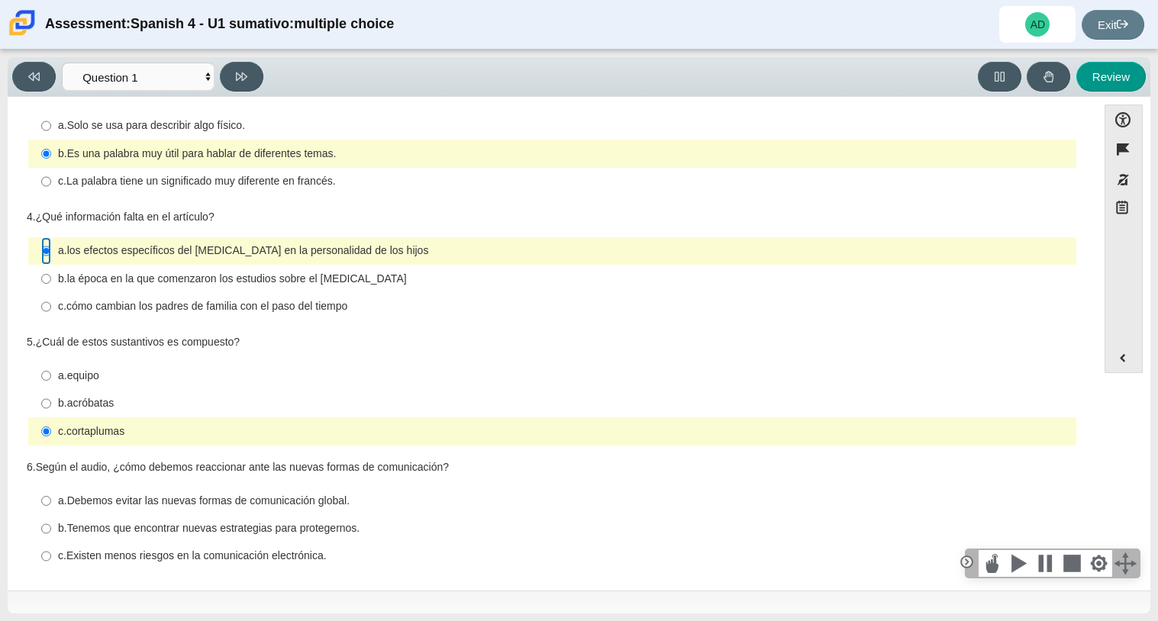
scroll to position [298, 0]
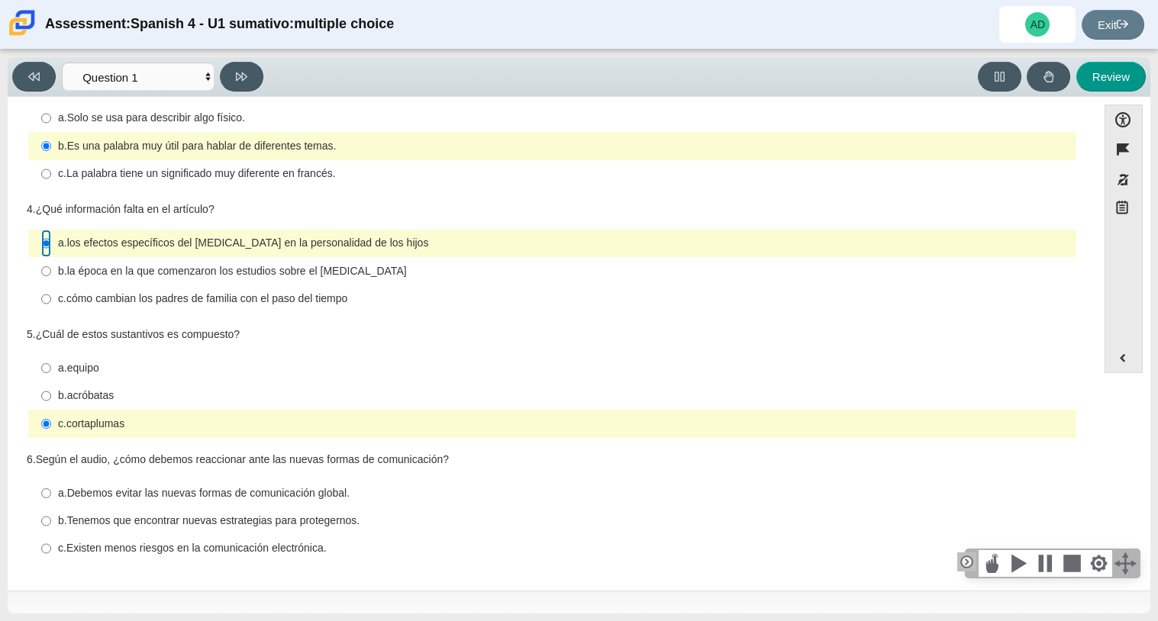
click at [964, 558] on div at bounding box center [966, 561] width 19 height 19
click at [254, 85] on button at bounding box center [241, 77] width 43 height 30
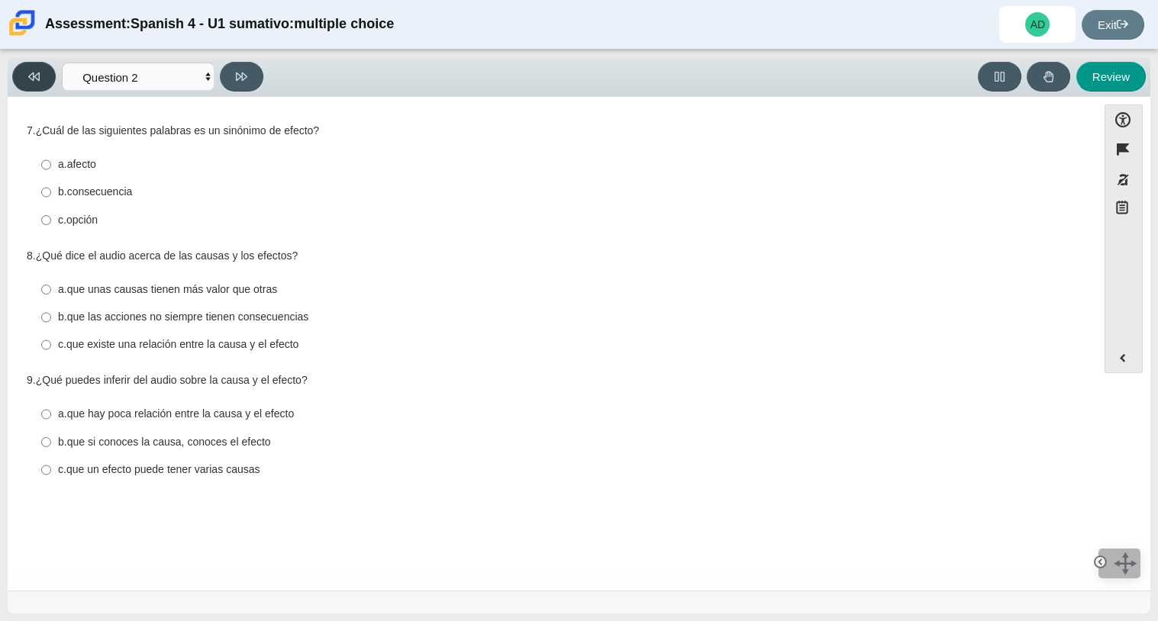
click at [45, 63] on button at bounding box center [33, 77] width 43 height 30
select select "a41de488-02ac-4dd5-a09b-0381ab625a77"
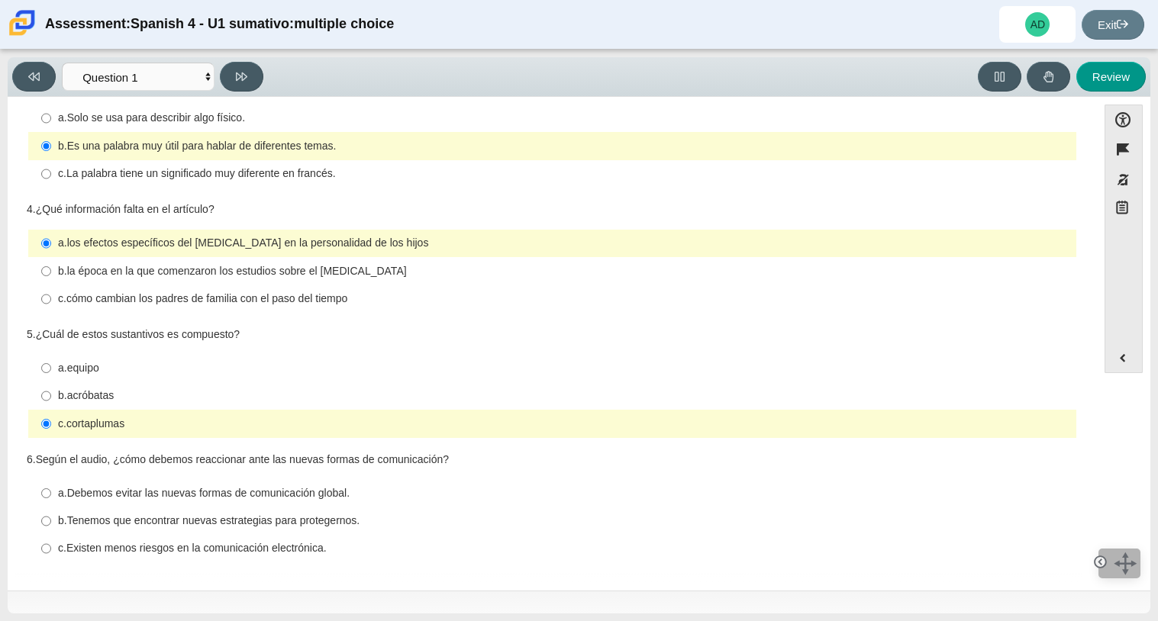
click at [80, 527] on thspan "Tenemos que encontrar nuevas estrategias para protegernos." at bounding box center [213, 521] width 293 height 14
click at [51, 527] on input "b. Tenemos que encontrar nuevas estrategias para protegernos. b. Tenemos que en…" at bounding box center [46, 520] width 10 height 27
radio input "true"
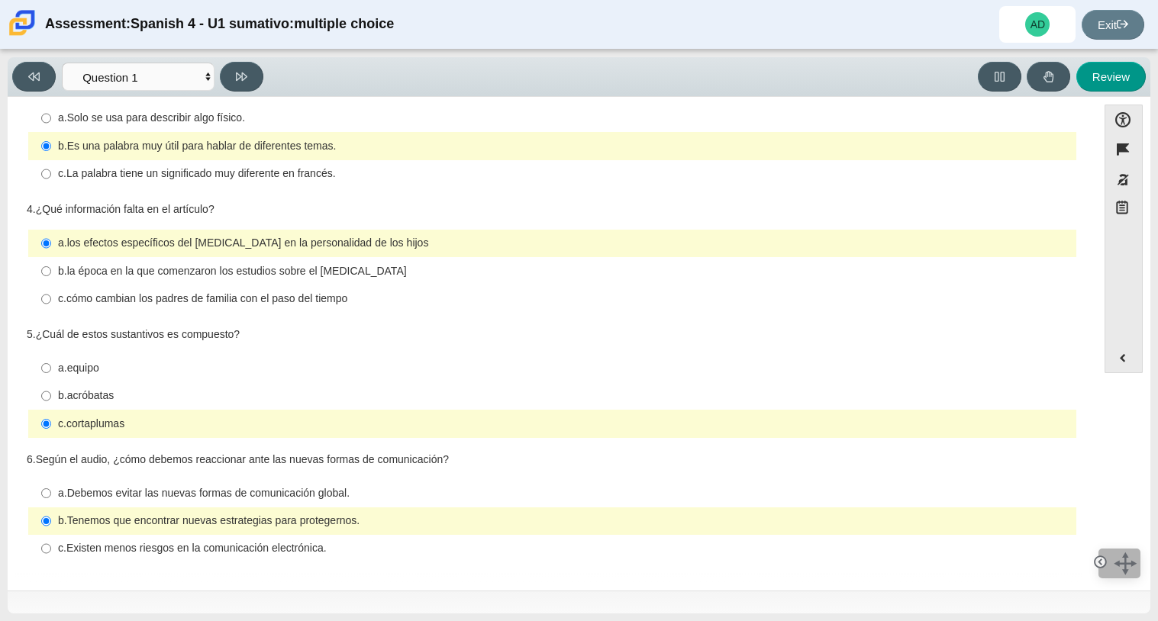
click at [203, 499] on thspan "Debemos evitar las nuevas formas de comunicación global." at bounding box center [208, 493] width 282 height 14
click at [51, 499] on input "a. Debemos evitar las nuevas formas de comunicación global. a. Debemos evitar l…" at bounding box center [46, 492] width 10 height 27
radio input "true"
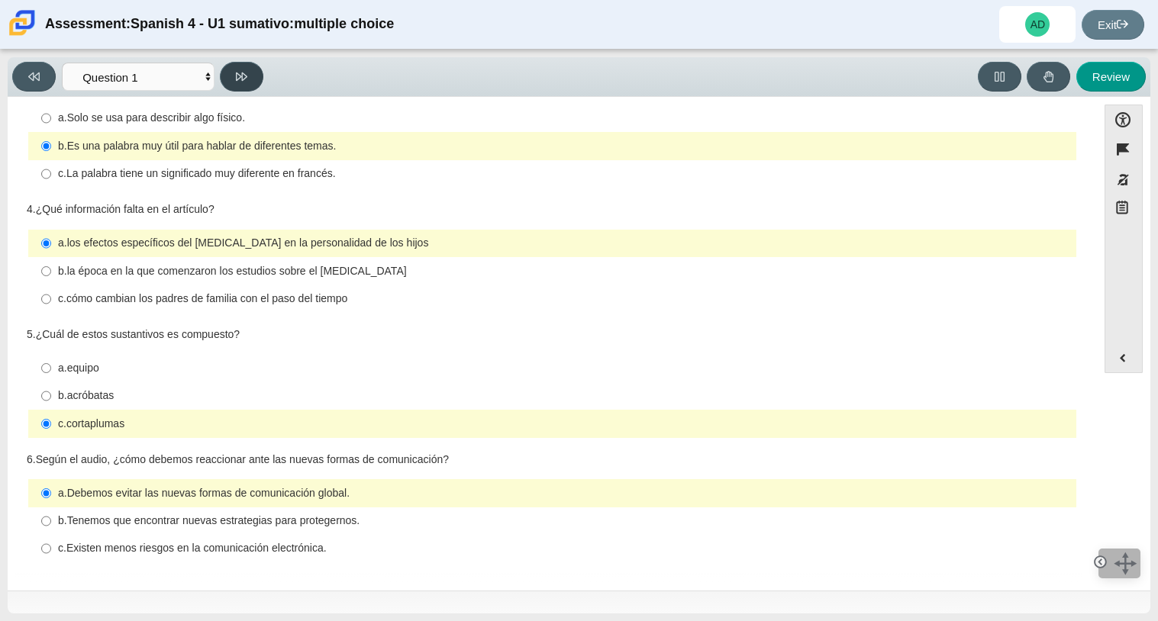
click at [239, 80] on icon at bounding box center [241, 76] width 11 height 11
select select "f076714a-6747-478e-936f-d582d2f603d1"
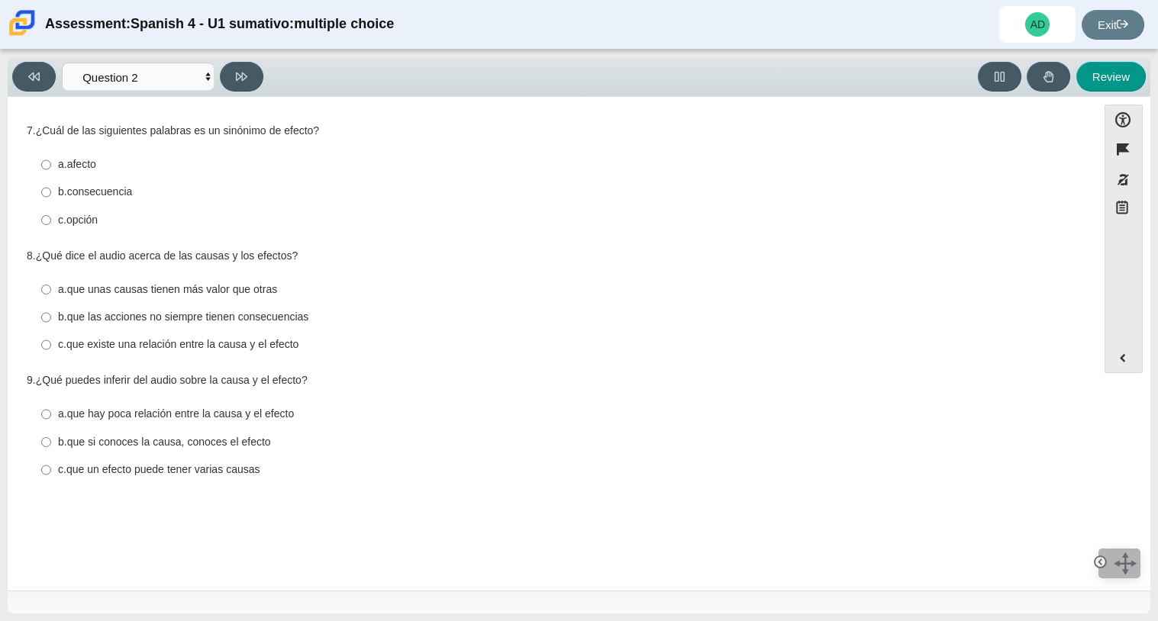
click at [92, 171] on thspan "afecto" at bounding box center [81, 164] width 29 height 14
click at [51, 172] on input "a. afecto a. afecto" at bounding box center [46, 164] width 10 height 27
radio input "true"
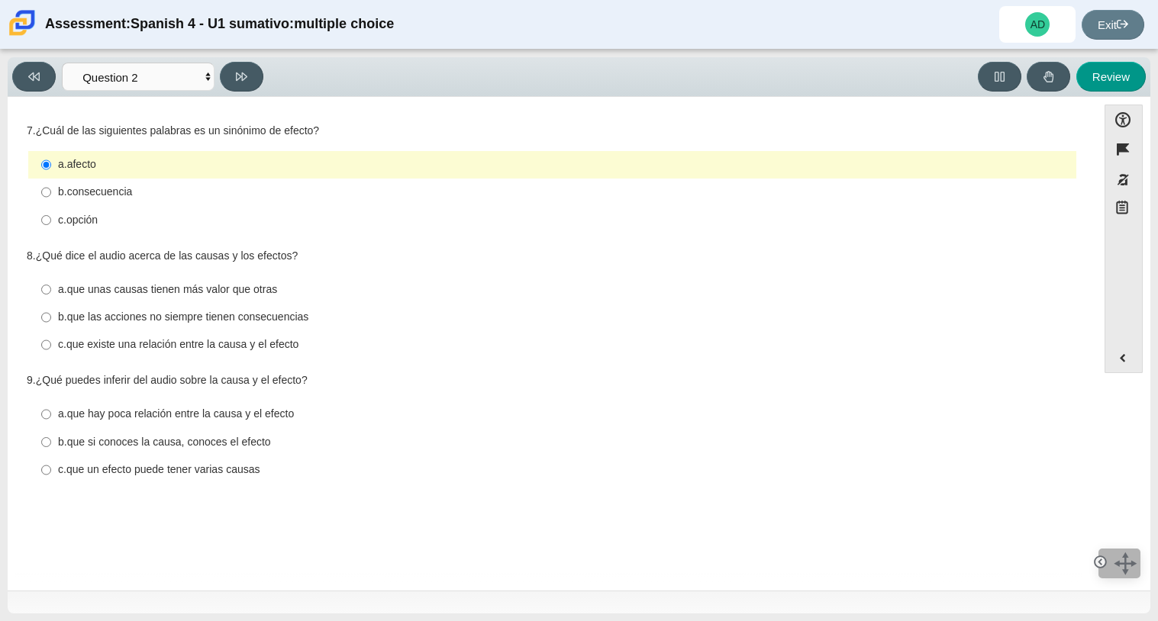
click at [56, 316] on label "b. que las acciones no siempre tienen consecuencias b. que las acciones no siem…" at bounding box center [553, 317] width 1045 height 27
click at [51, 316] on input "b. que las acciones no siempre tienen consecuencias b. que las acciones no siem…" at bounding box center [46, 317] width 10 height 27
radio input "true"
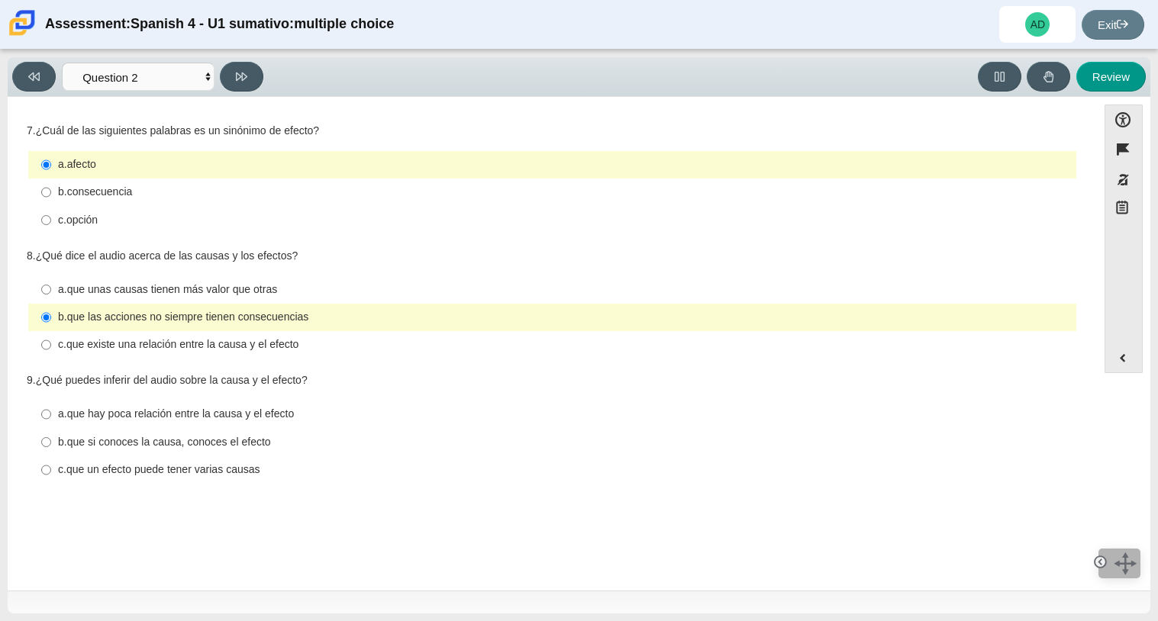
click at [111, 475] on thspan "que un efecto puede tener varias causas" at bounding box center [163, 469] width 194 height 14
click at [51, 475] on input "c. que un efecto puede tener varias causas c. que un efecto puede tener varias …" at bounding box center [46, 469] width 10 height 27
radio input "true"
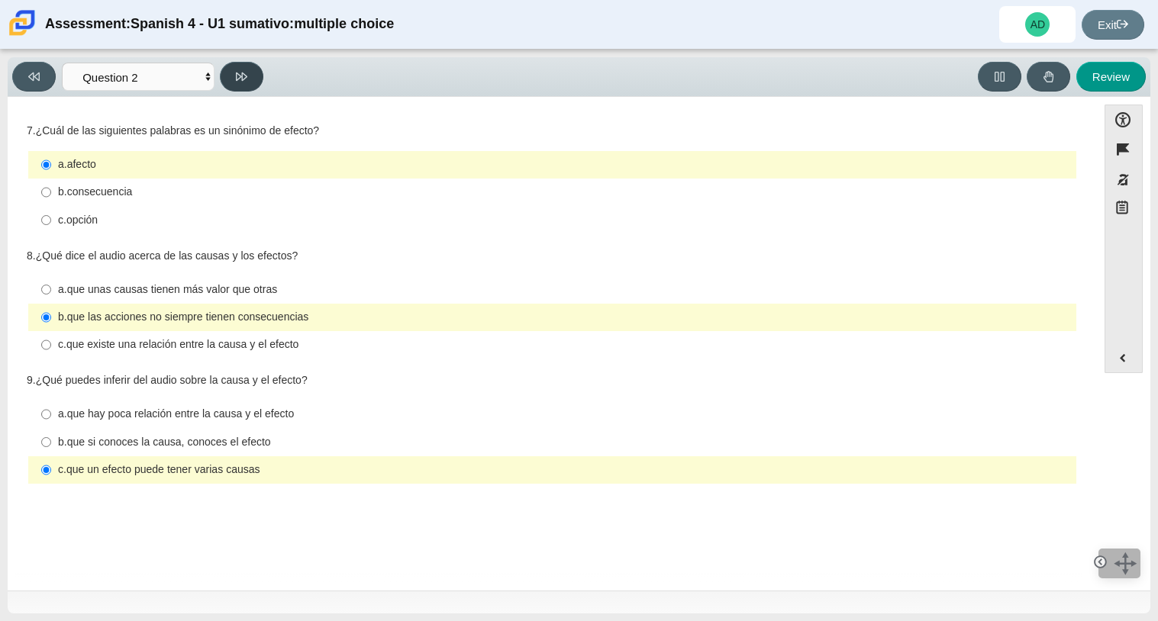
click at [228, 75] on button at bounding box center [241, 77] width 43 height 30
select select "955d698b-f94a-4dc0-b255-03112f50ff9e"
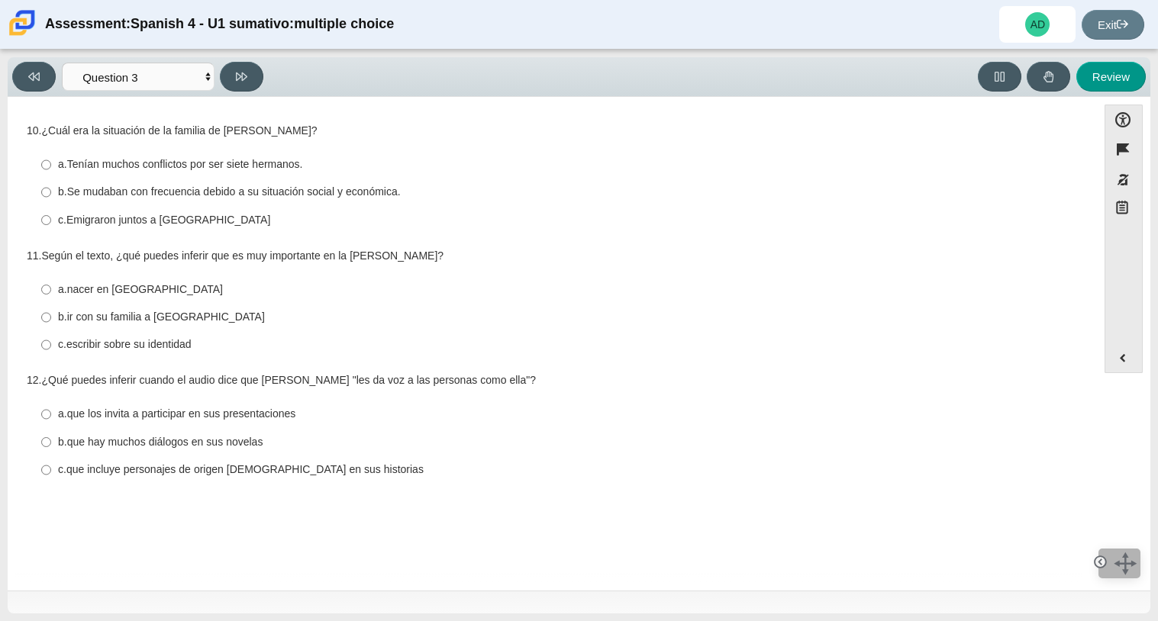
click at [114, 196] on thspan "Se mudaban con frecuencia debido a su situación social y económica." at bounding box center [233, 192] width 333 height 14
click at [51, 196] on input "b. Se mudaban con frecuencia debido a su situación social y económica. b. Se mu…" at bounding box center [46, 192] width 10 height 27
radio input "true"
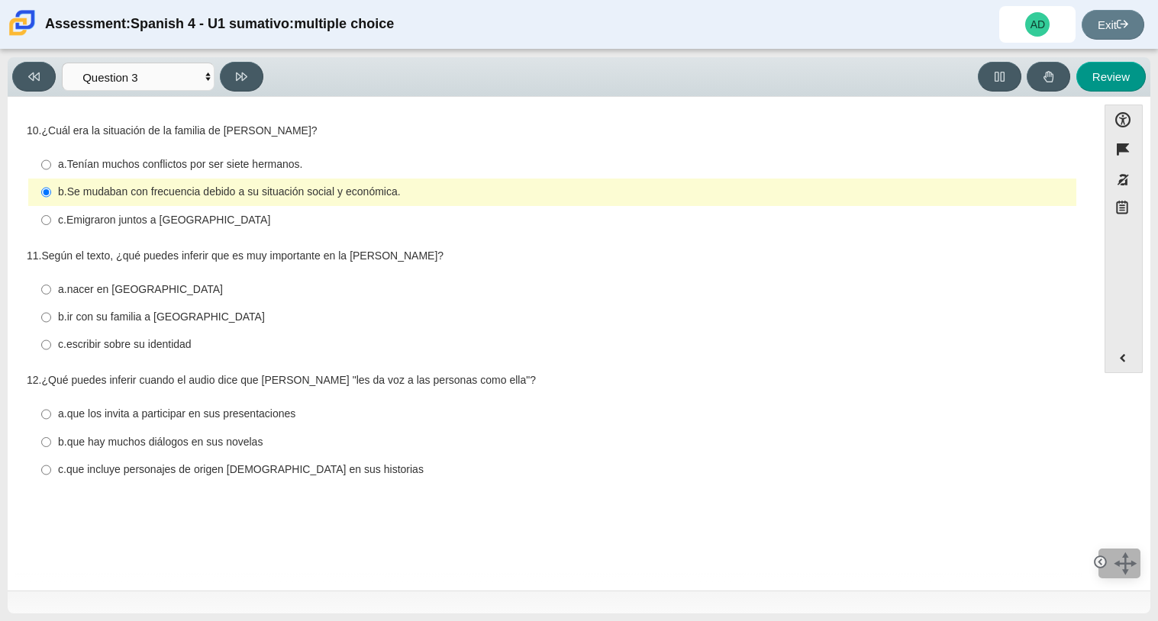
click at [143, 350] on thspan "escribir sobre su identidad" at bounding box center [128, 344] width 125 height 14
click at [51, 350] on input "c. escribir sobre su identidad c. escribir sobre su identidad" at bounding box center [46, 344] width 10 height 27
radio input "true"
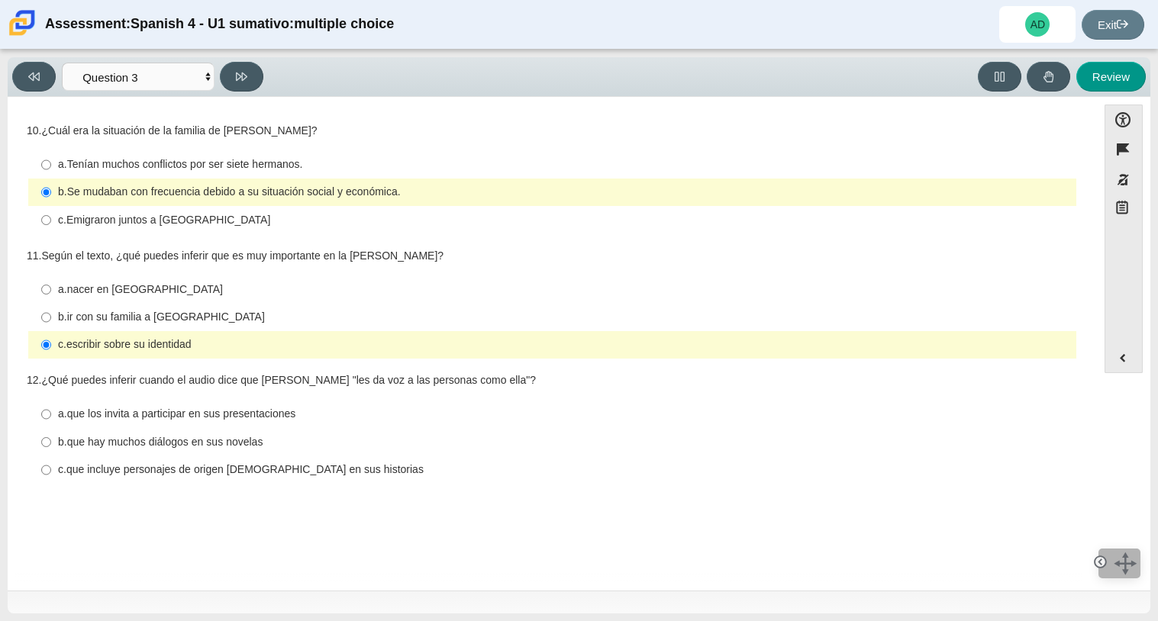
click at [343, 413] on div "a. que los invita a participar en sus presentaciones" at bounding box center [564, 414] width 1012 height 15
click at [51, 413] on input "a. que los invita a participar en sus presentaciones a. que los invita a partic…" at bounding box center [46, 414] width 10 height 27
radio input "true"
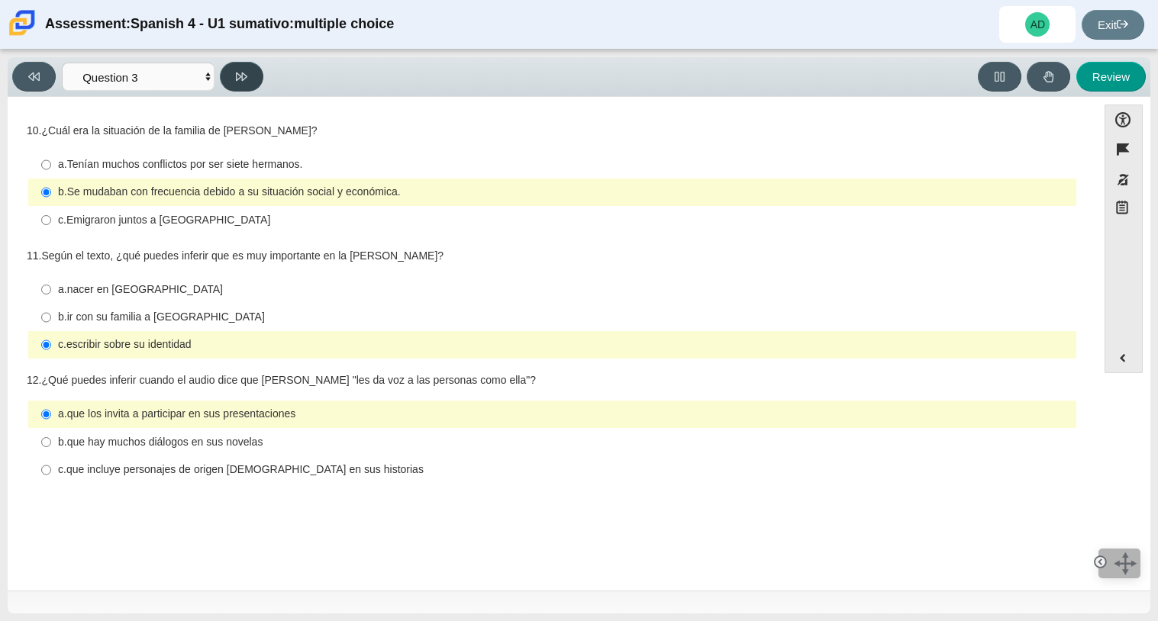
click at [229, 76] on button at bounding box center [241, 77] width 43 height 30
select select "390cf710-00ed-41bc-9fa6-d48920198324"
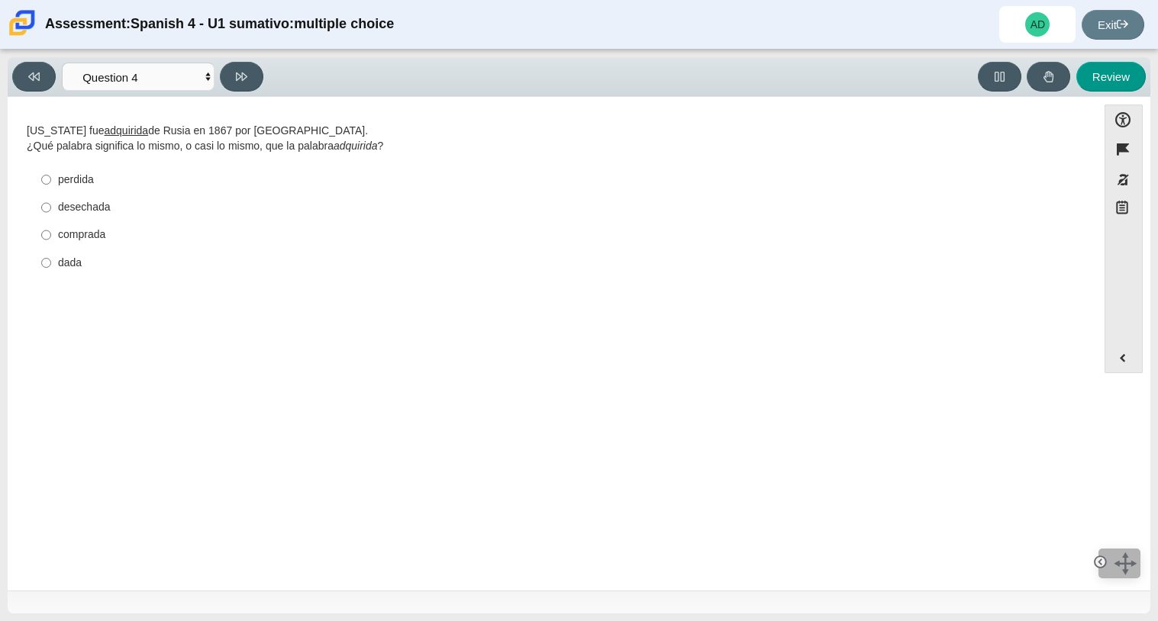
click at [72, 268] on div "dada" at bounding box center [564, 263] width 1012 height 15
click at [51, 268] on input "dada dada" at bounding box center [46, 262] width 10 height 27
radio input "true"
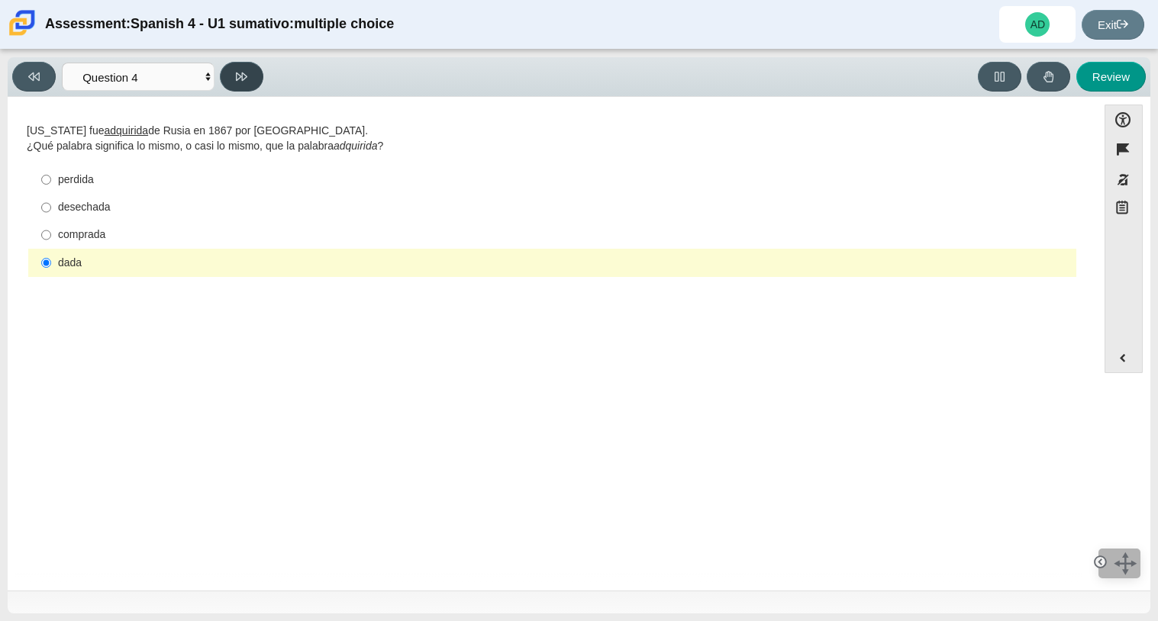
click at [231, 84] on button at bounding box center [241, 77] width 43 height 30
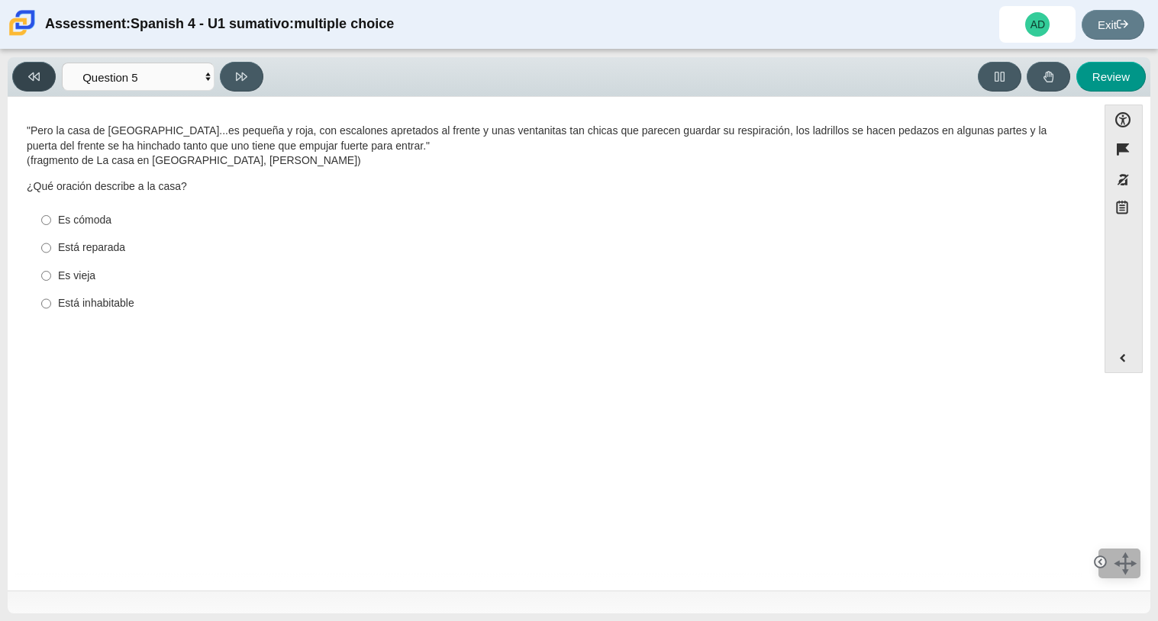
click at [38, 82] on button at bounding box center [33, 77] width 43 height 30
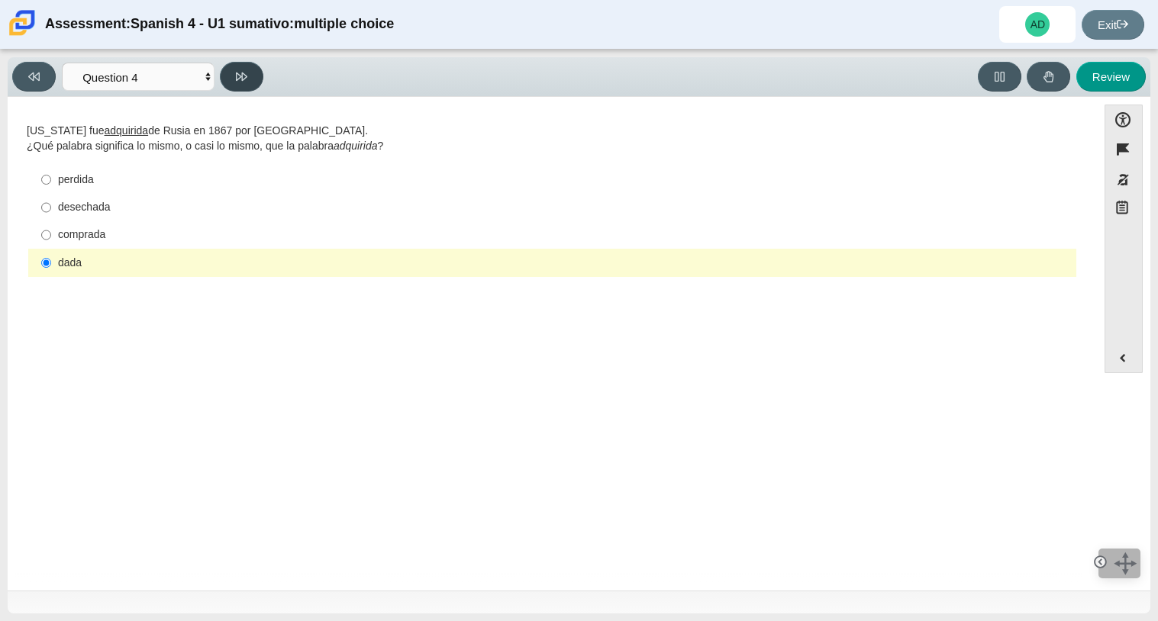
click at [233, 79] on button at bounding box center [241, 77] width 43 height 30
select select "de5bc71e-117a-4bdd-886d-d95d03d193af"
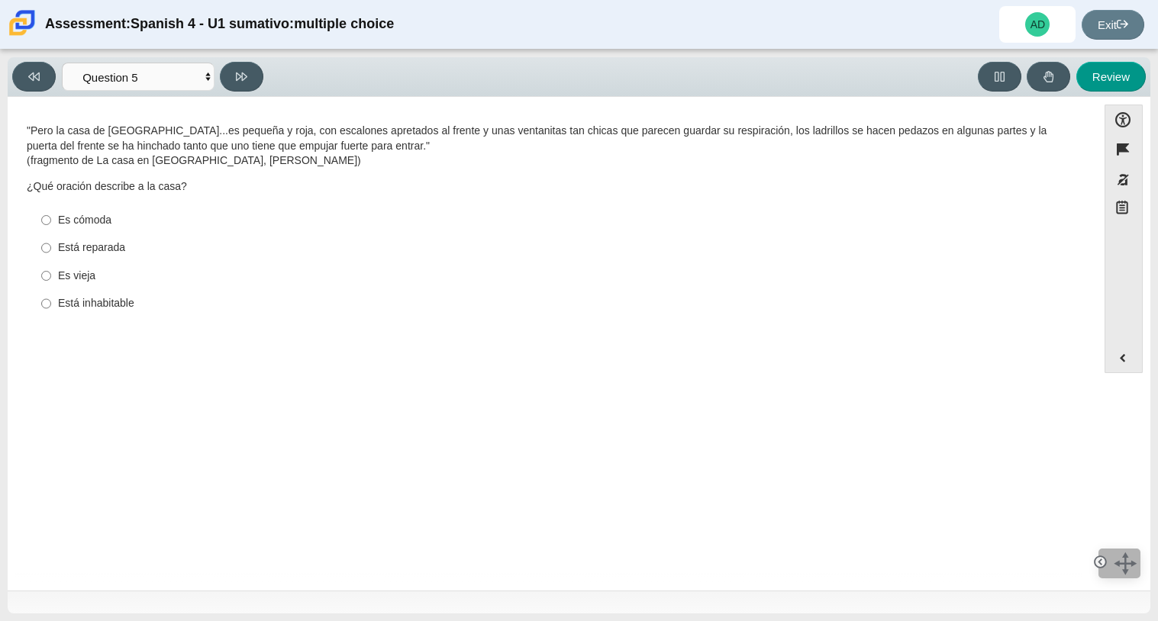
click at [52, 279] on label "Es vieja Es vieja" at bounding box center [553, 275] width 1045 height 27
click at [51, 279] on input "Es vieja Es vieja" at bounding box center [46, 275] width 10 height 27
radio input "true"
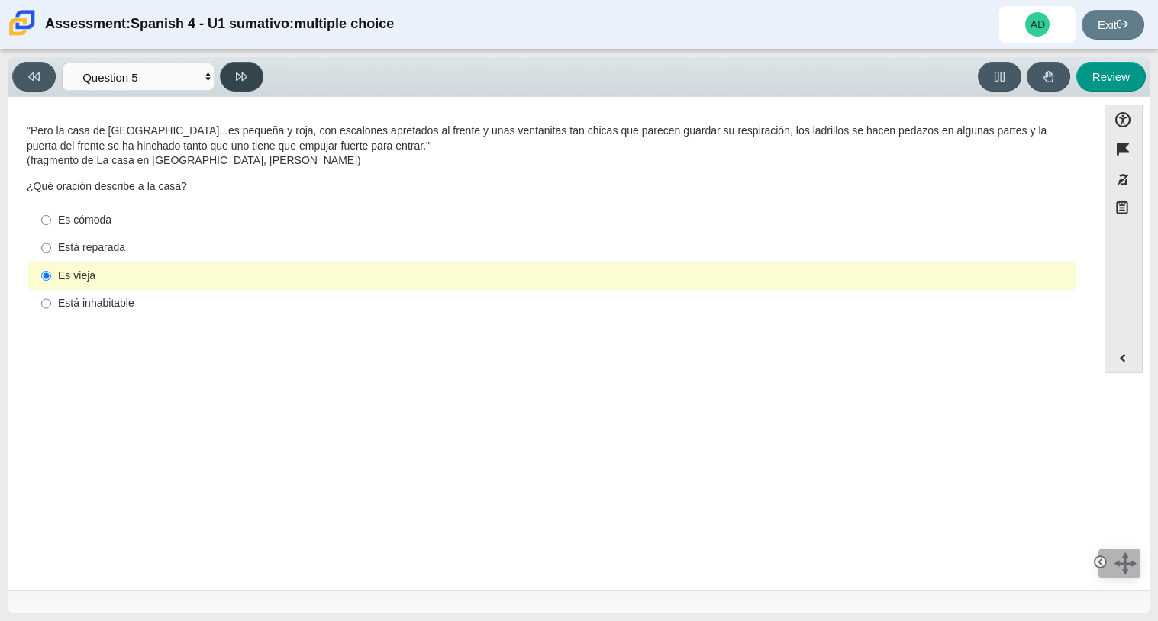
click at [247, 76] on button at bounding box center [241, 77] width 43 height 30
select select "ad9780d8-5edb-414e-87ea-0bcd5a75287a"
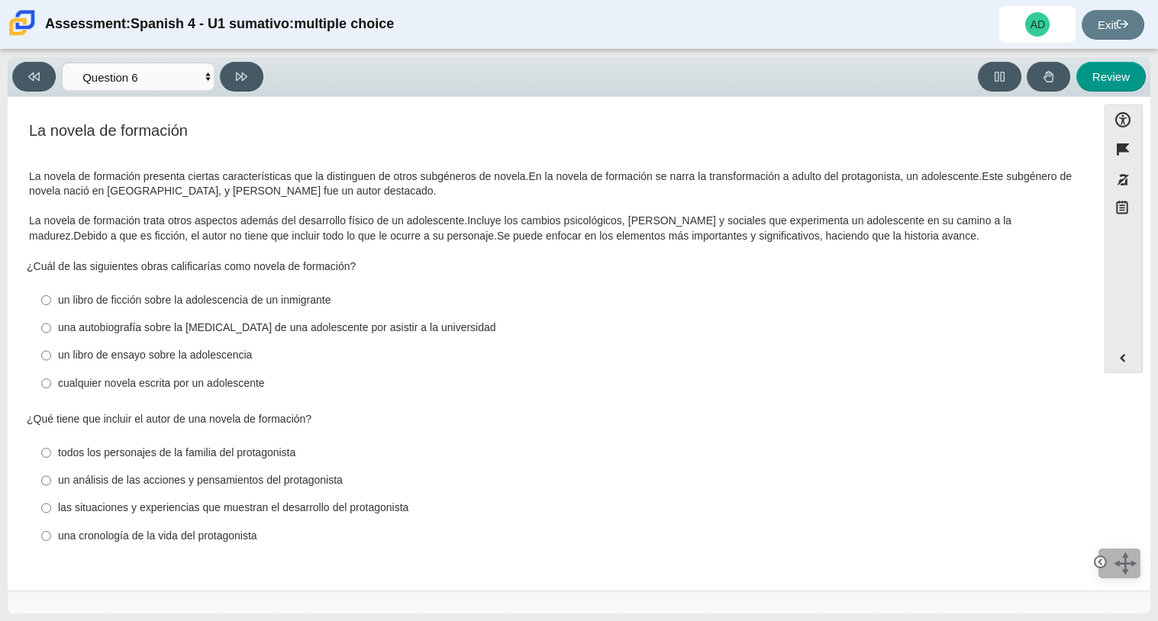
click at [230, 325] on div "una autobiografía sobre la lucha de una adolescente por asistir a la universidad" at bounding box center [564, 327] width 1012 height 15
click at [51, 325] on input "una autobiografía sobre la lucha de una adolescente por asistir a la universida…" at bounding box center [46, 327] width 10 height 27
radio input "true"
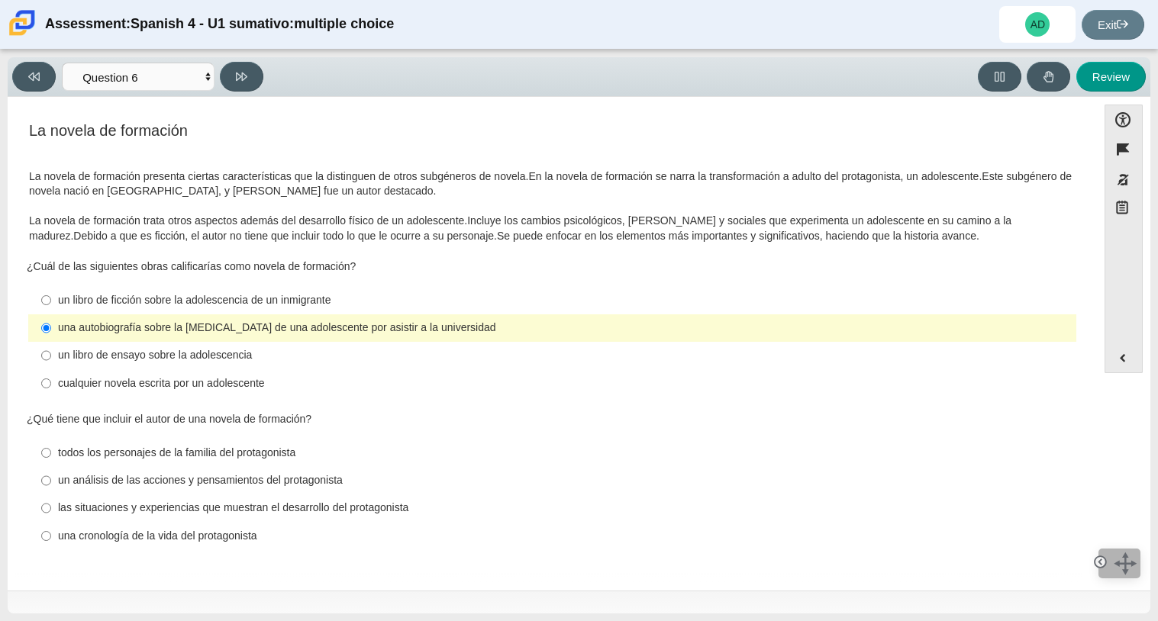
click at [51, 507] on label "las situaciones y experiencias que muestran el desarrollo del protagonista las …" at bounding box center [553, 507] width 1045 height 27
click at [51, 507] on input "las situaciones y experiencias que muestran el desarrollo del protagonista las …" at bounding box center [46, 507] width 10 height 27
radio input "true"
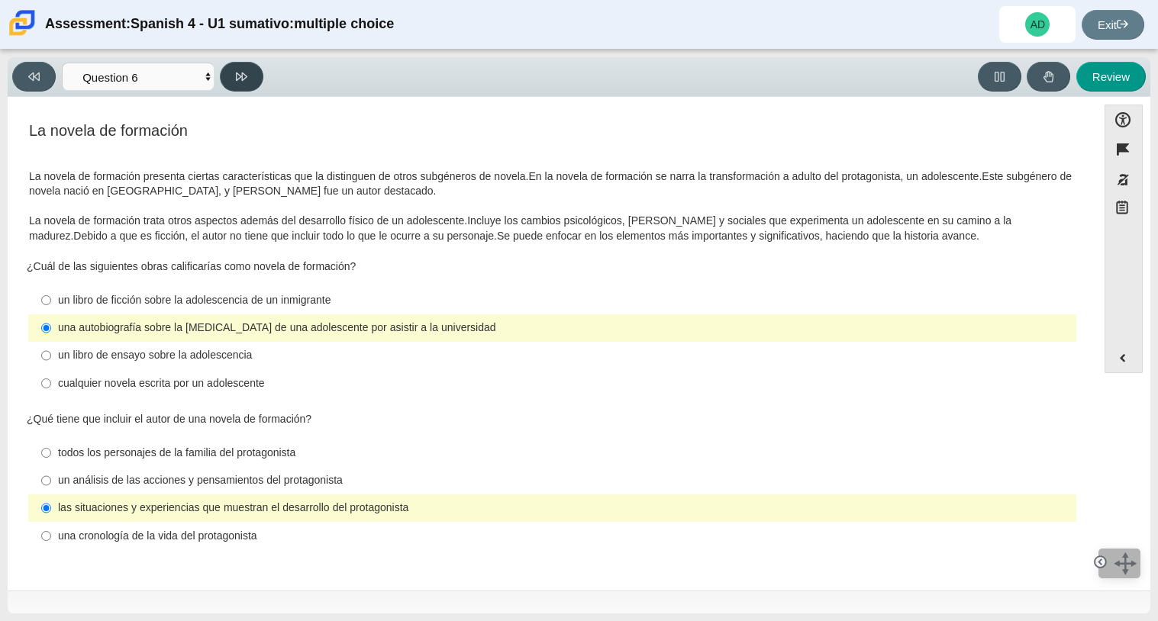
click at [236, 76] on icon at bounding box center [241, 76] width 11 height 11
select select "6168cc92-63b6-45d3-a929-0b9cba560165"
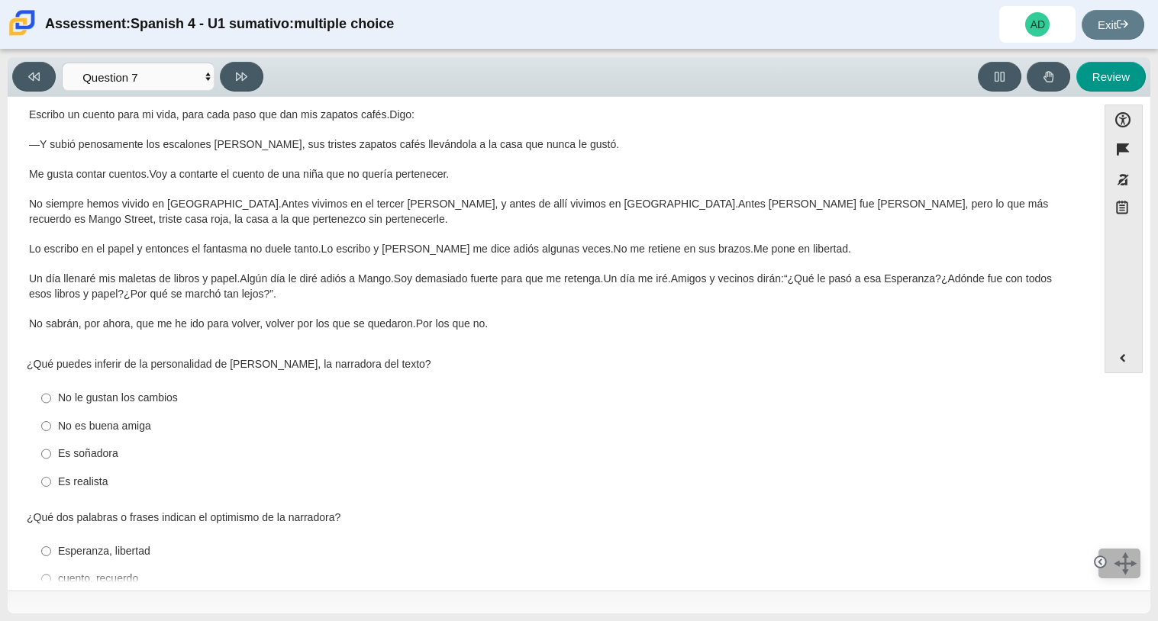
scroll to position [148, 0]
click at [102, 495] on ul "No le gustan los cambios No le gustan los cambios No es buena amiga No es buena…" at bounding box center [551, 439] width 1049 height 113
click at [47, 488] on input "Es realista Es realista" at bounding box center [46, 480] width 10 height 27
radio input "true"
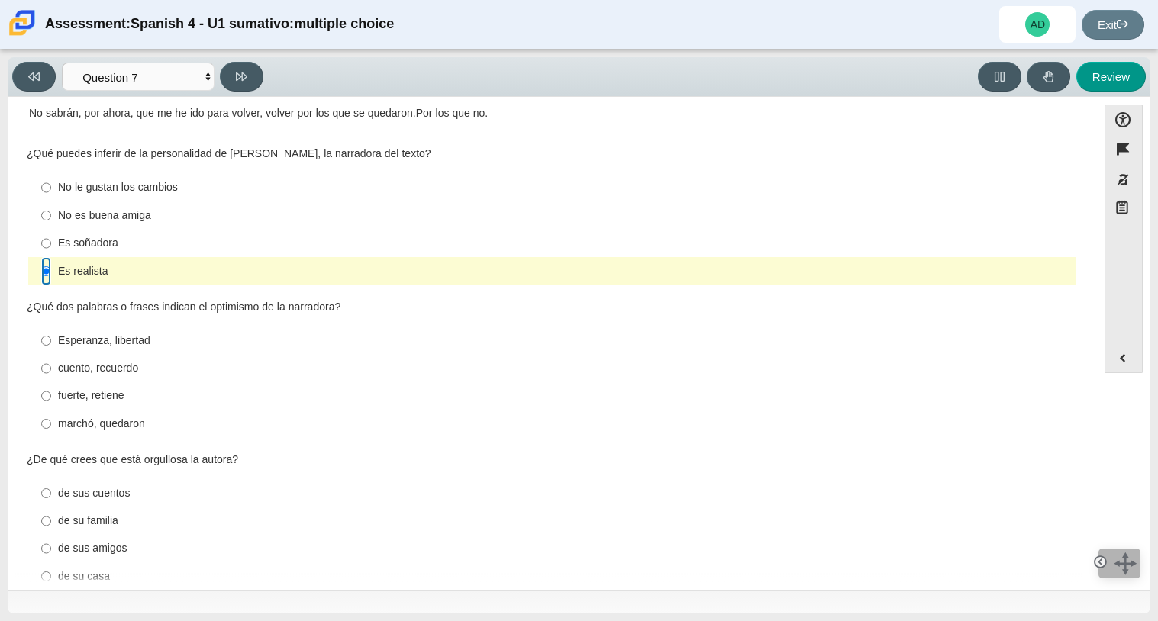
scroll to position [365, 0]
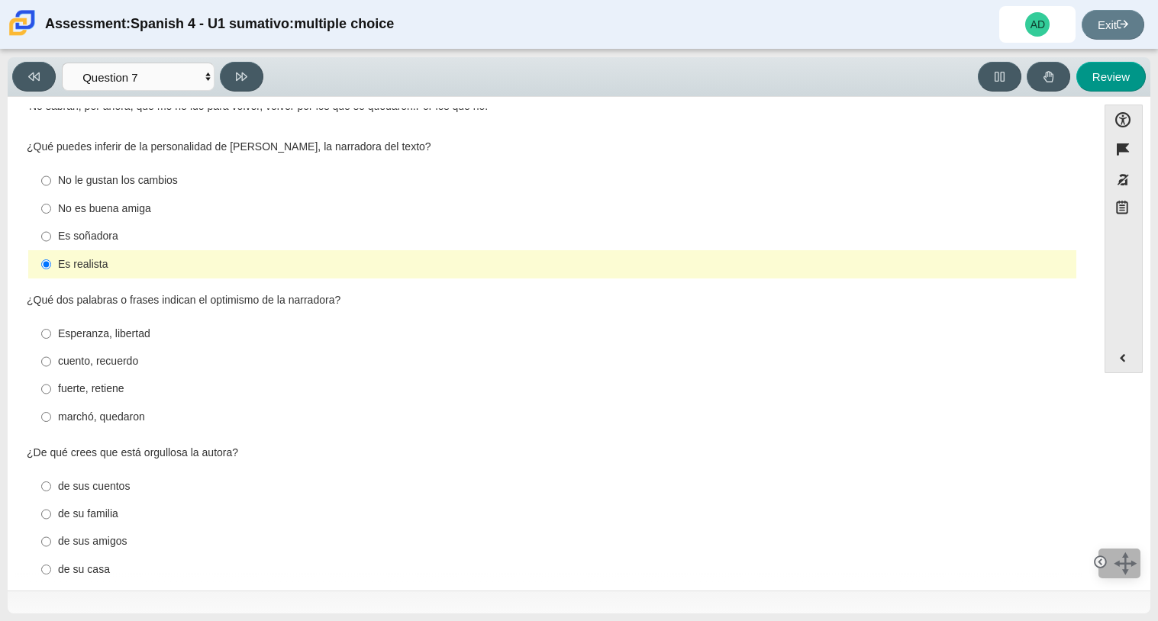
click at [106, 368] on div "cuento, recuerdo" at bounding box center [564, 361] width 1012 height 15
click at [51, 368] on input "cuento, recuerdo cuento, recuerdo" at bounding box center [46, 361] width 10 height 27
radio input "true"
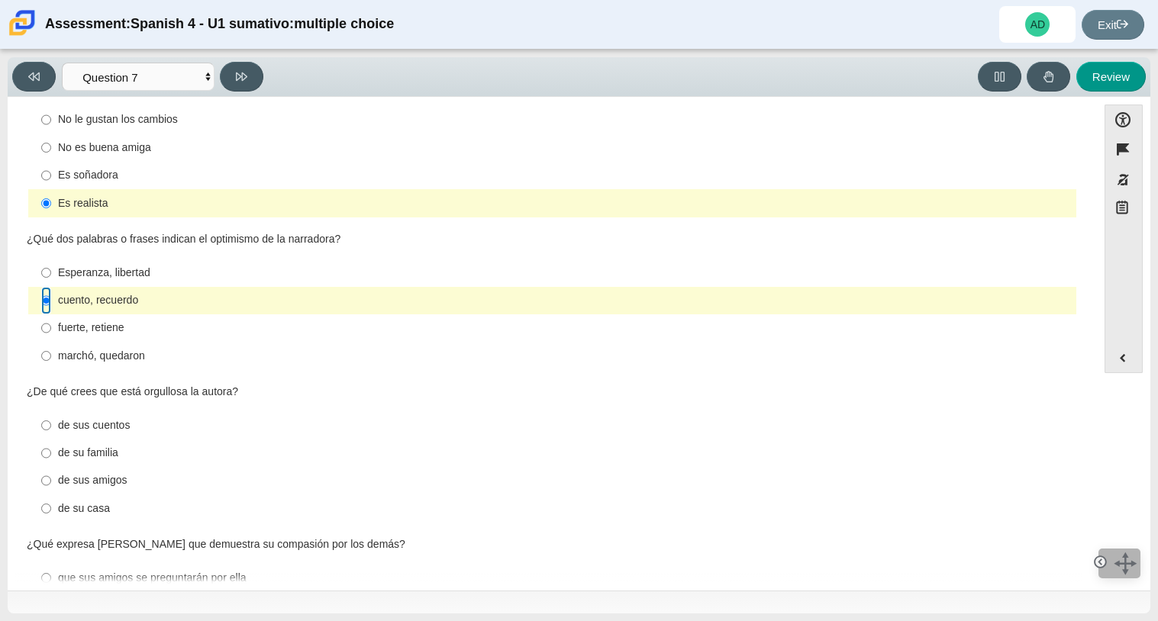
scroll to position [540, 0]
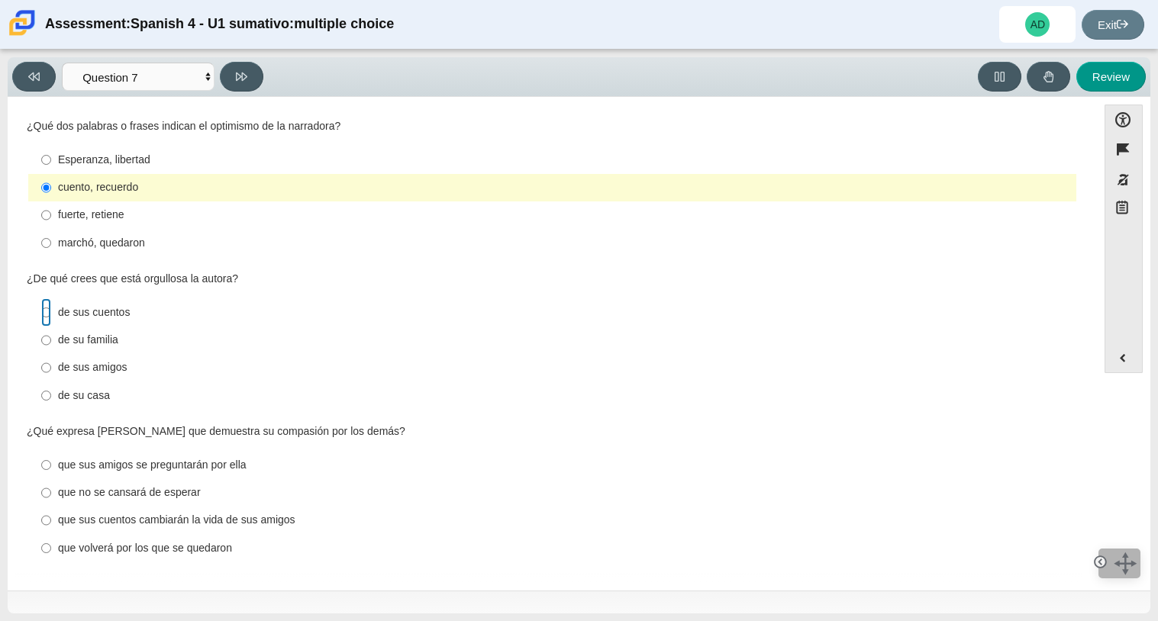
click at [46, 308] on input "de sus cuentos de sus cuentos" at bounding box center [46, 311] width 10 height 27
radio input "true"
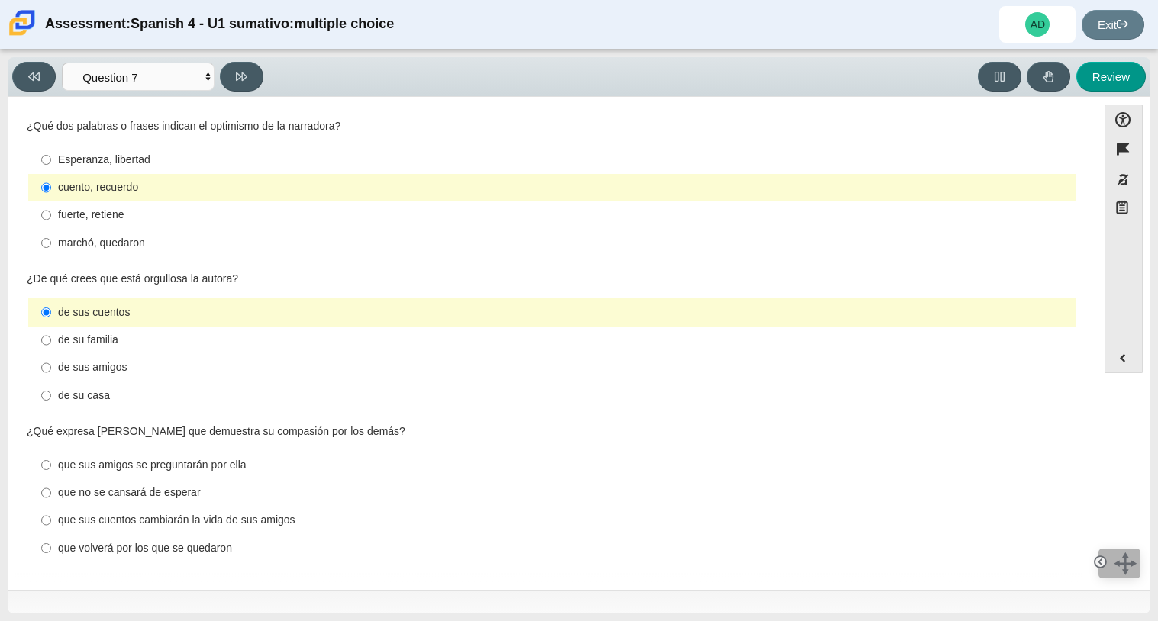
click at [164, 555] on div "que volverá por los que se quedaron" at bounding box center [564, 548] width 1012 height 15
click at [51, 555] on input "que volverá por los que se quedaron que volverá por los que se quedaron" at bounding box center [46, 547] width 10 height 27
radio input "true"
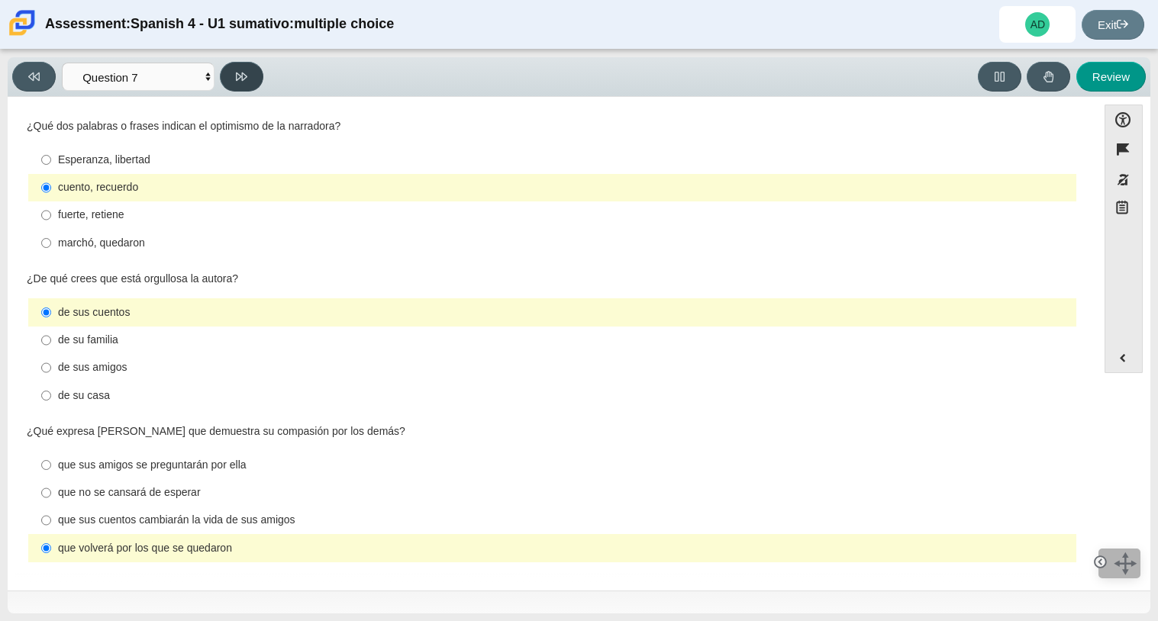
click at [258, 66] on button at bounding box center [241, 77] width 43 height 30
select select "98fe3b59-0d4b-482f-94e6-cc4dee5e60d3"
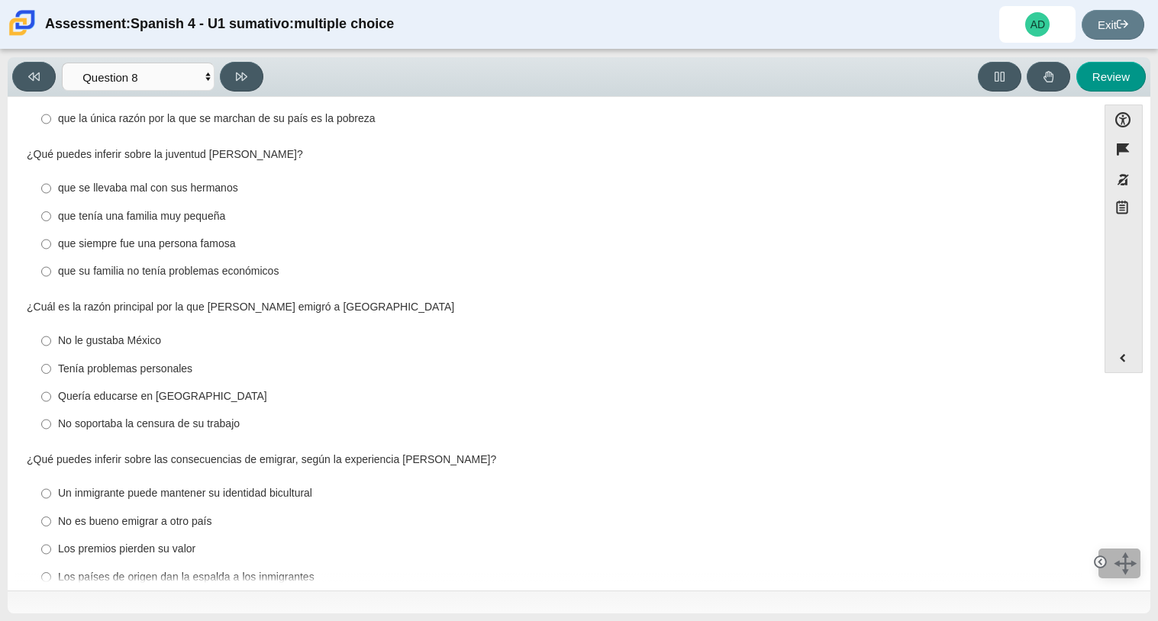
scroll to position [0, 0]
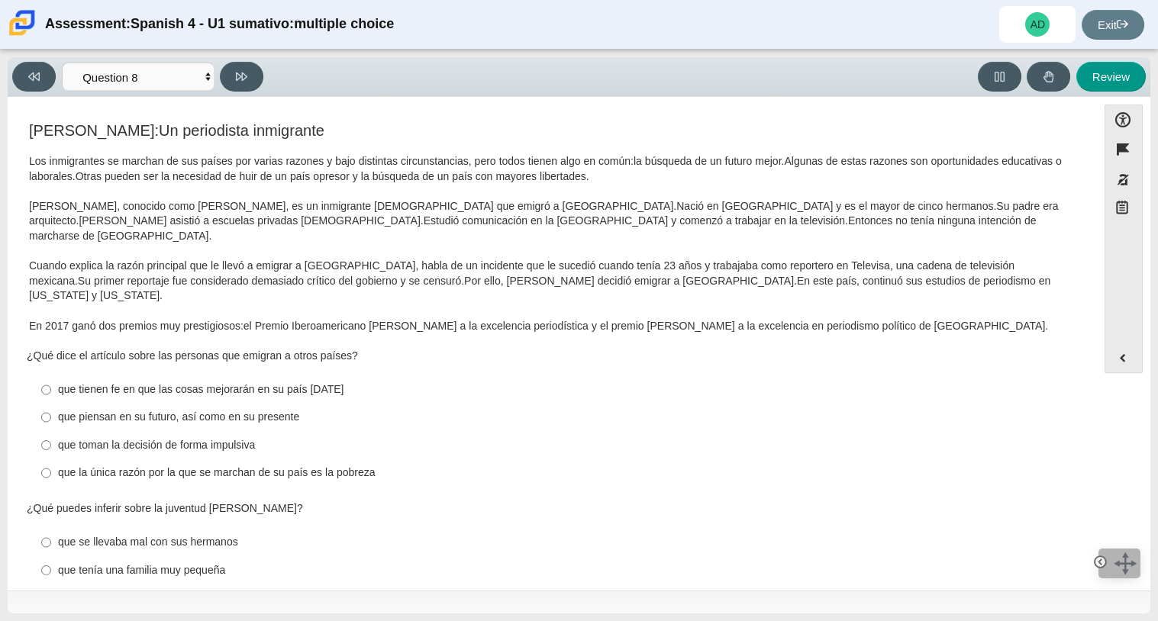
click at [221, 410] on div "que piensan en su futuro, así como en su presente" at bounding box center [564, 417] width 1012 height 15
click at [51, 404] on input "que piensan en su futuro, así como en su presente que piensan en su futuro, así…" at bounding box center [46, 417] width 10 height 27
radio input "true"
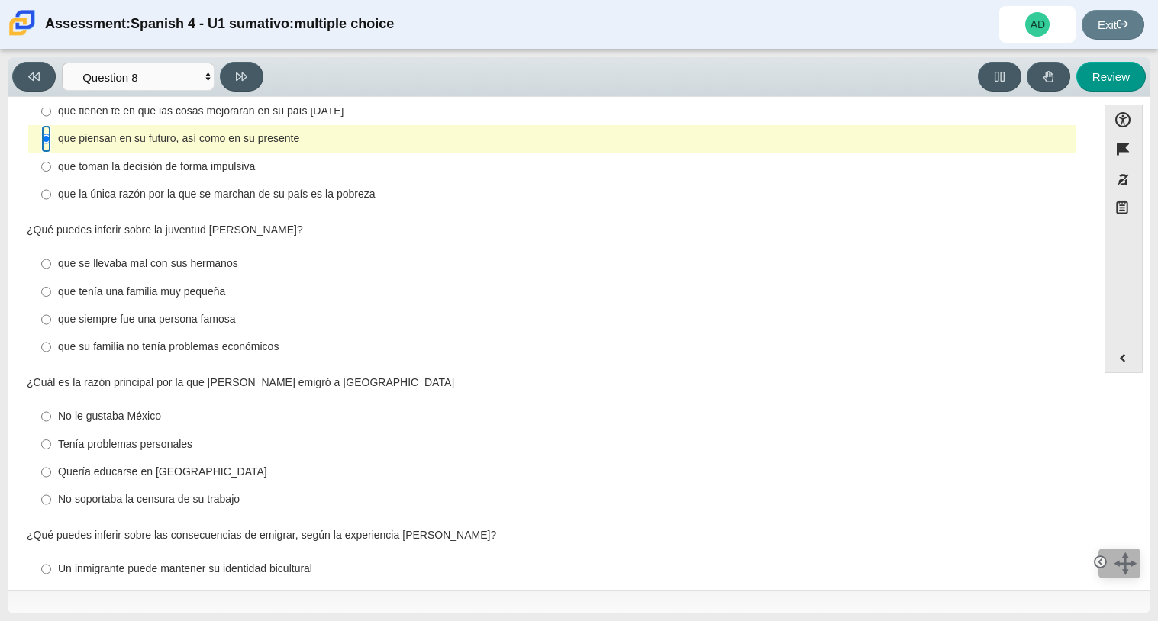
scroll to position [354, 0]
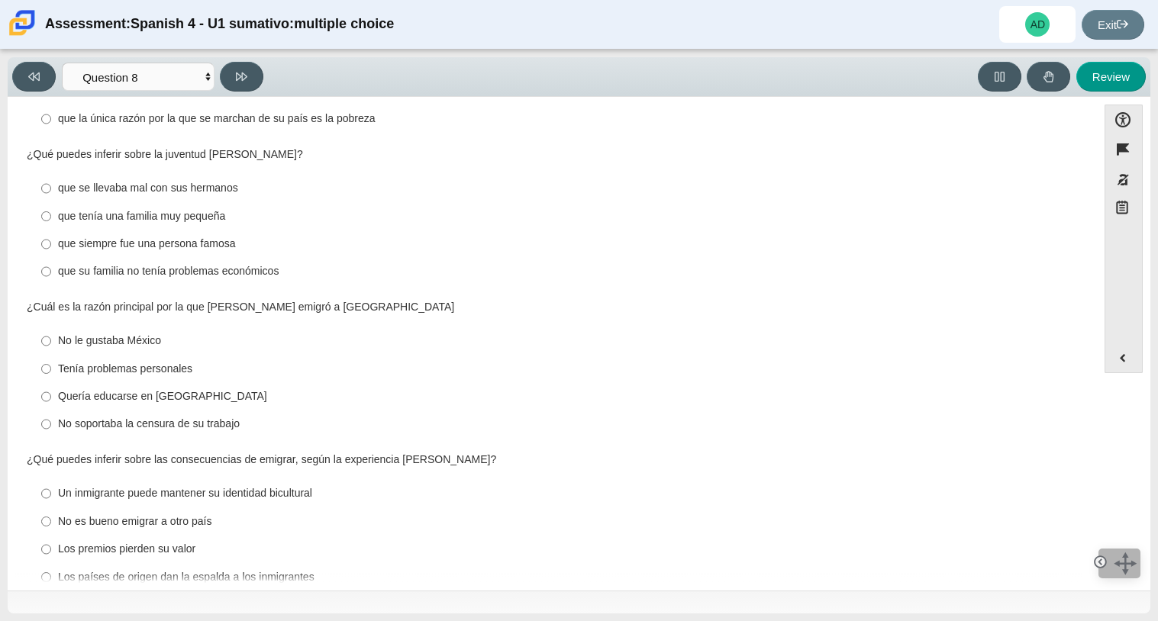
click at [201, 411] on label "No soportaba la censura de su trabajo No soportaba la censura de su trabajo" at bounding box center [553, 424] width 1045 height 27
click at [51, 411] on input "No soportaba la censura de su trabajo No soportaba la censura de su trabajo" at bounding box center [46, 424] width 10 height 27
radio input "true"
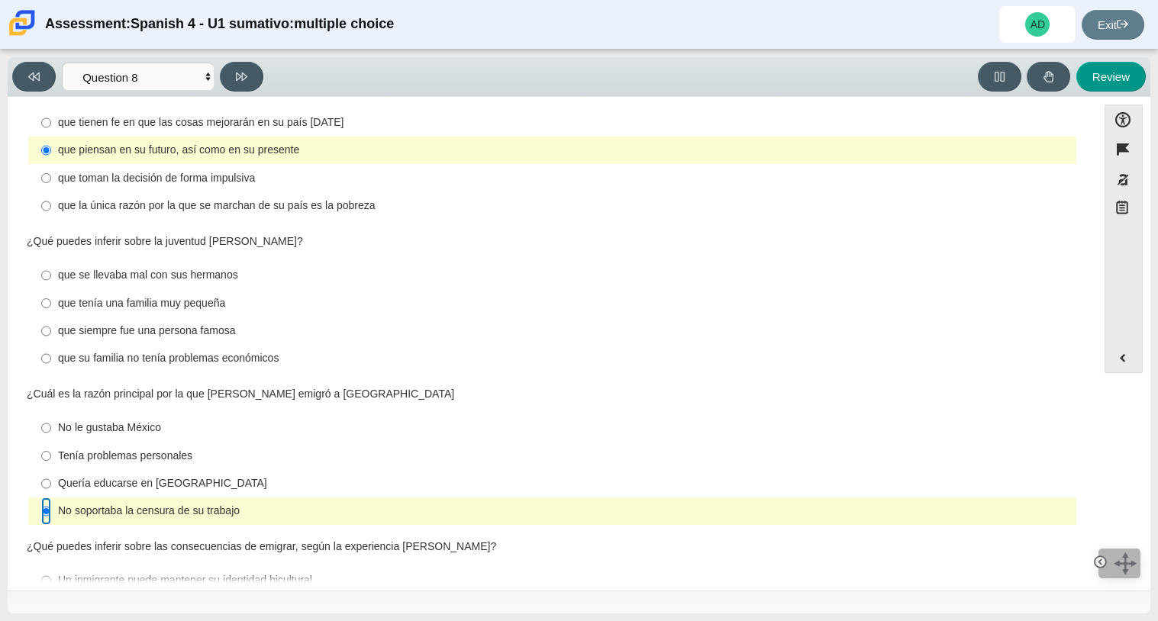
scroll to position [266, 0]
click at [59, 352] on div "que su familia no tenía problemas económicos" at bounding box center [564, 359] width 1012 height 15
click at [51, 346] on input "que su familia no tenía problemas económicos que su familia no tenía problemas …" at bounding box center [46, 359] width 10 height 27
radio input "true"
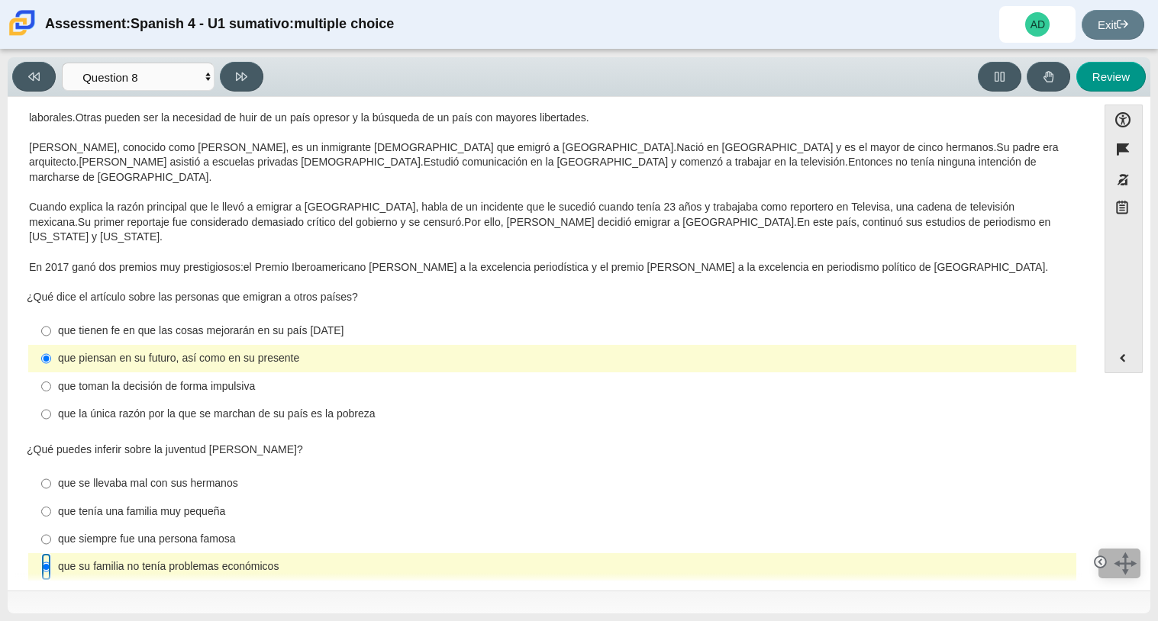
scroll to position [354, 0]
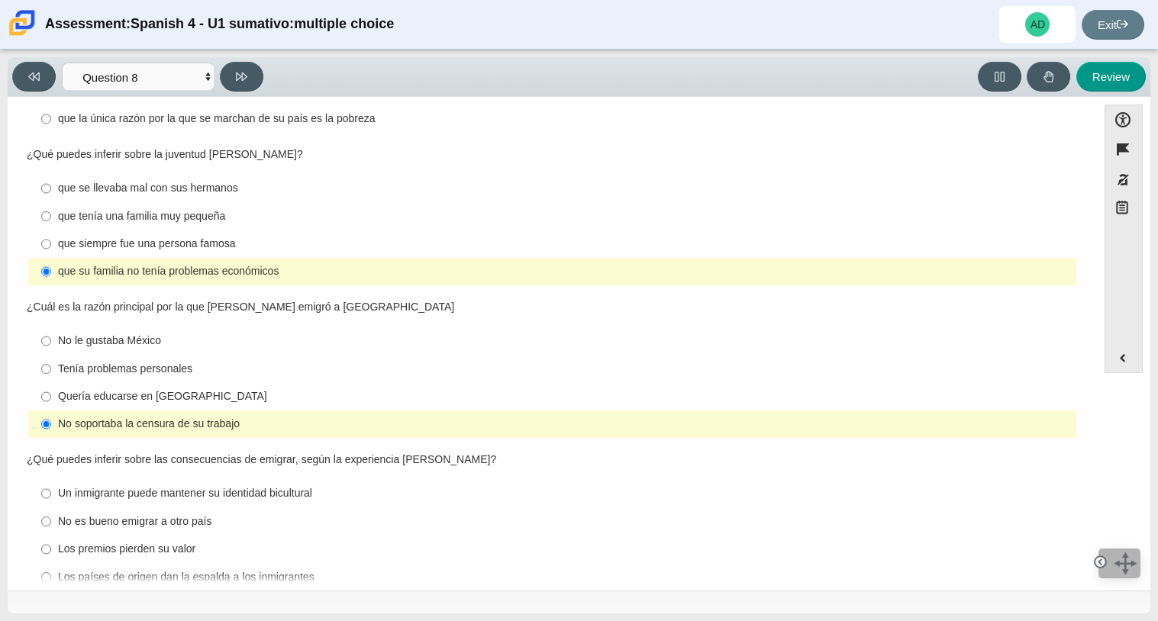
click at [69, 486] on div "Un inmigrante puede mantener su identidad bicultural" at bounding box center [564, 493] width 1012 height 15
click at [51, 480] on input "Un inmigrante puede mantener su identidad bicultural Un inmigrante puede manten…" at bounding box center [46, 493] width 10 height 27
radio input "true"
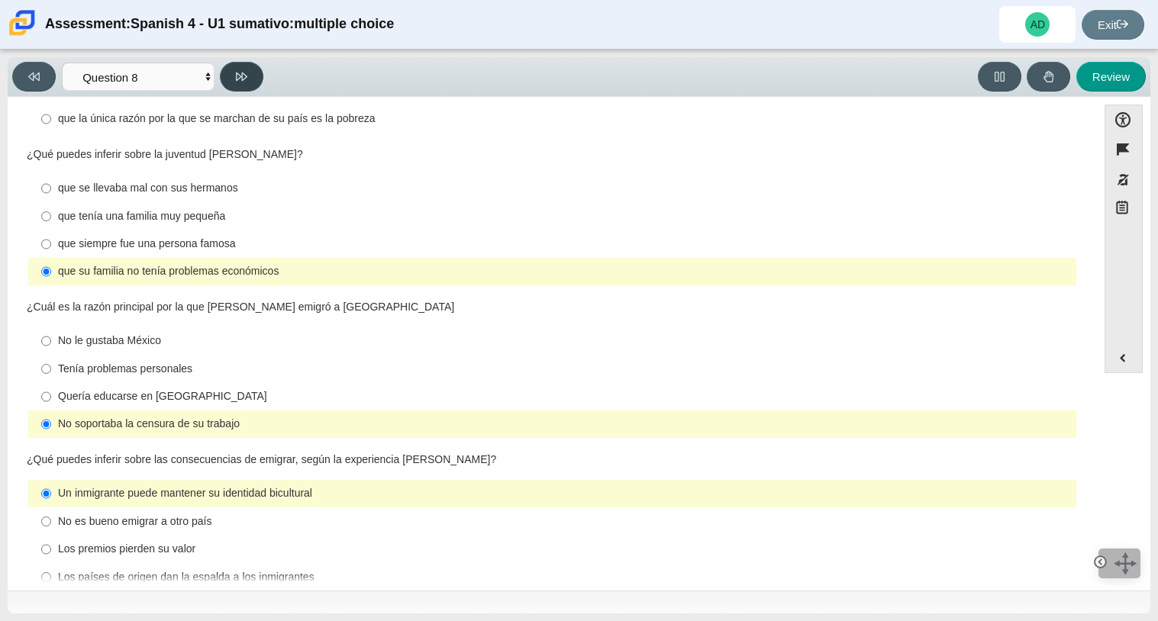
click at [242, 81] on icon at bounding box center [241, 76] width 11 height 11
select select "review"
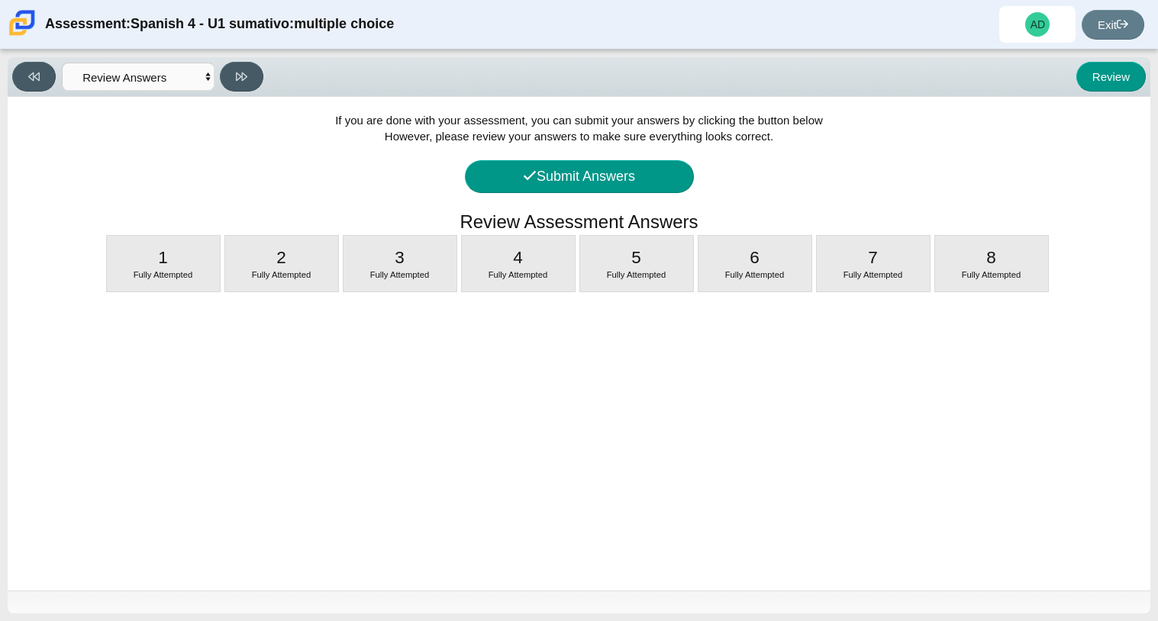
click at [533, 204] on div "If you are done with your assessment, you can submit your answers by clicking t…" at bounding box center [579, 344] width 1142 height 494
click at [527, 169] on icon at bounding box center [530, 176] width 14 height 14
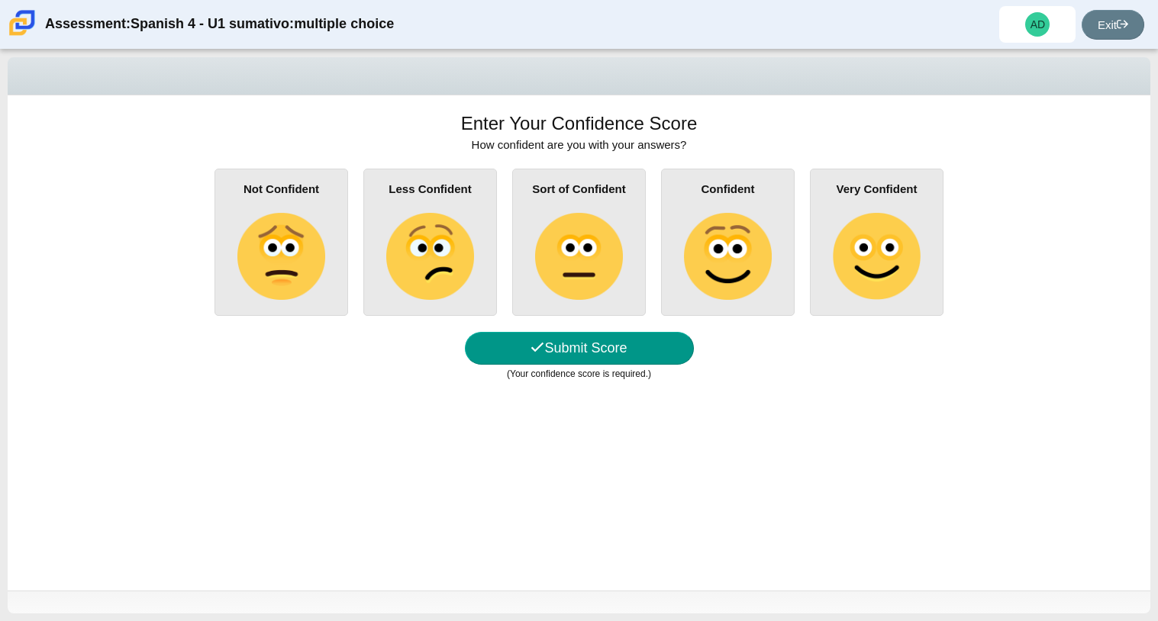
click at [620, 239] on img at bounding box center [578, 256] width 87 height 87
click at [0, 0] on input "Sort of Confident" at bounding box center [0, 0] width 0 height 0
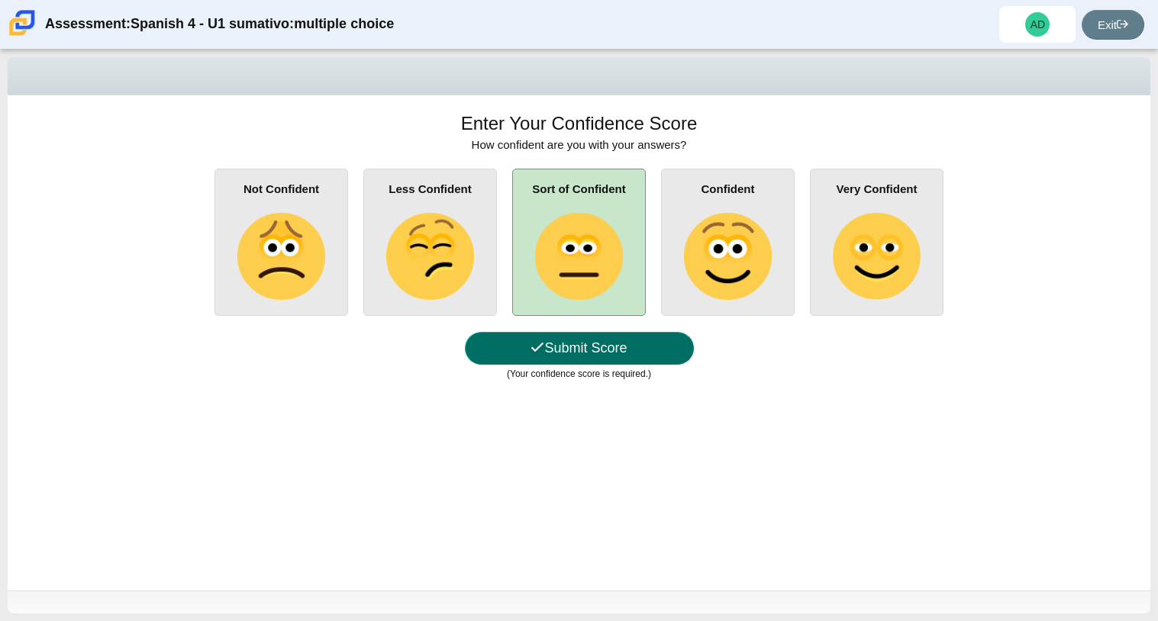
click at [581, 343] on button "Submit Score" at bounding box center [579, 348] width 229 height 33
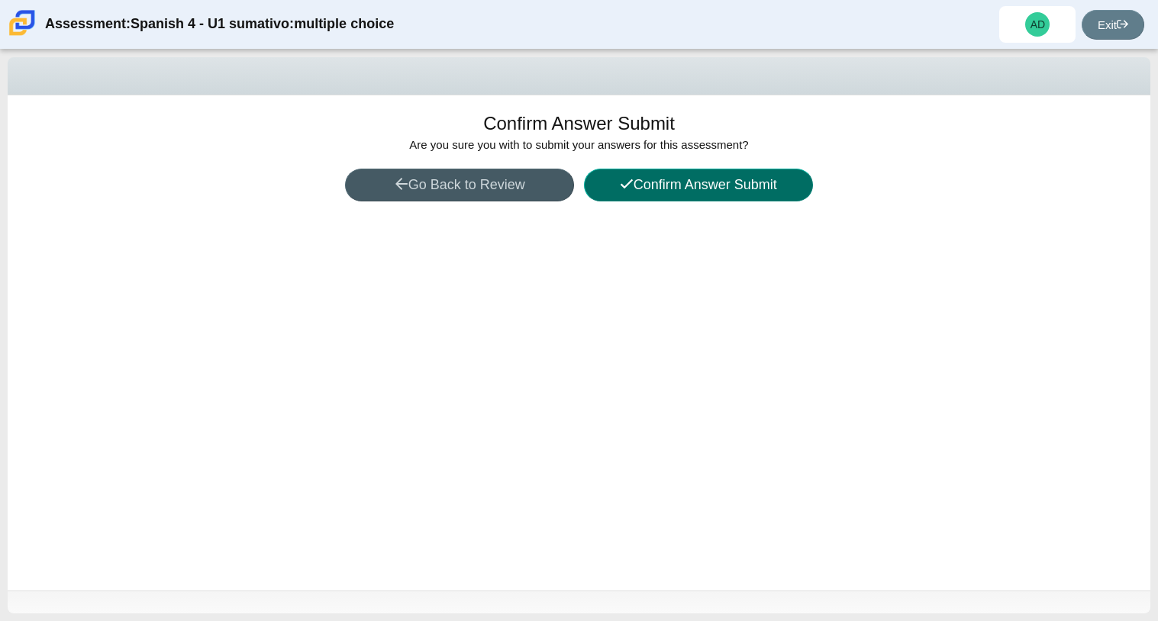
click at [652, 172] on button "Confirm Answer Submit" at bounding box center [698, 185] width 229 height 33
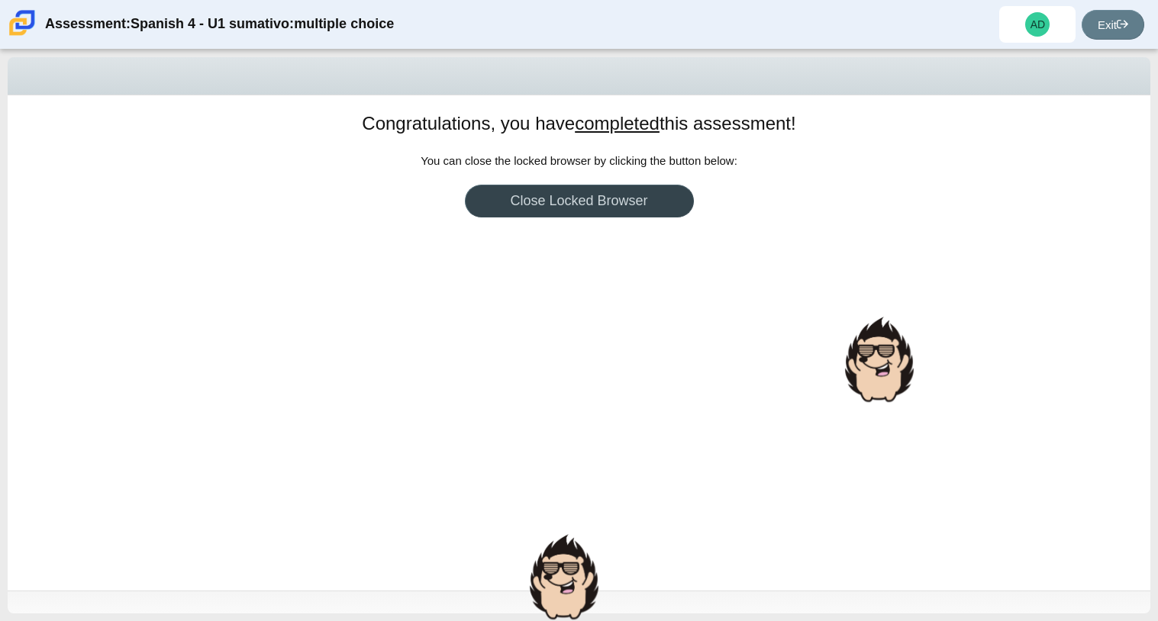
click at [646, 186] on link "Close Locked Browser" at bounding box center [579, 201] width 229 height 33
